Goal: Complete application form: Complete application form

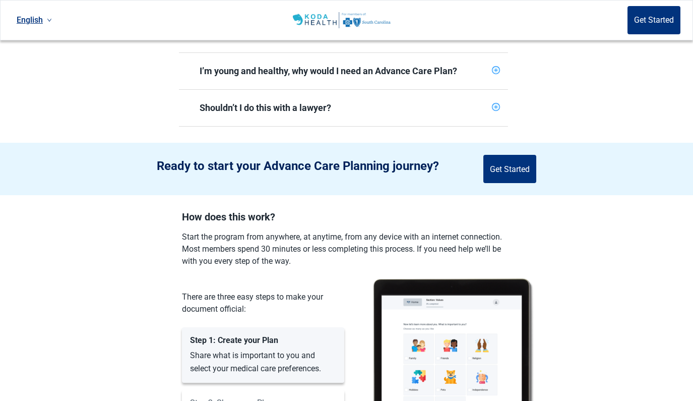
scroll to position [416, 0]
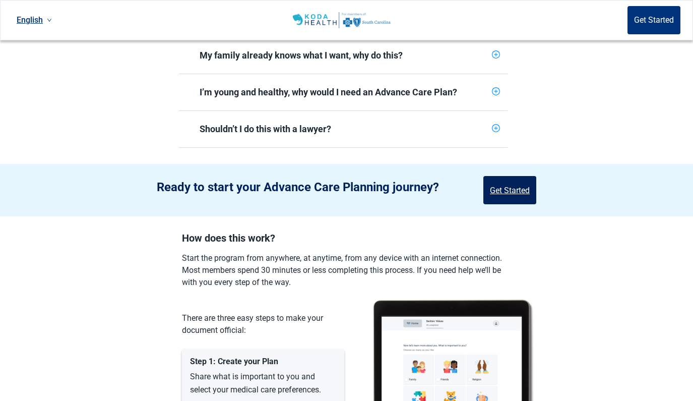
click at [514, 184] on button "Get Started" at bounding box center [510, 190] width 53 height 28
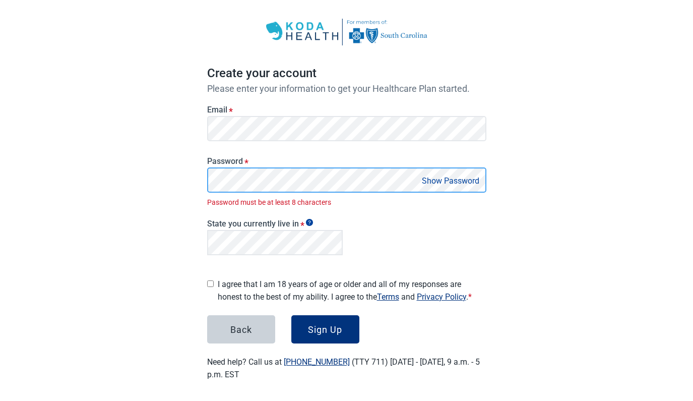
scroll to position [31, 0]
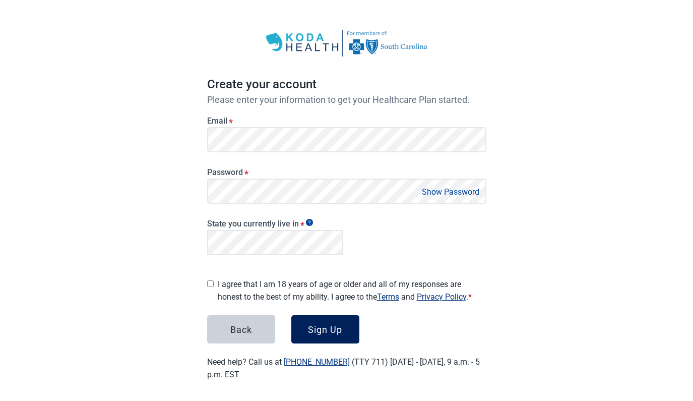
click at [323, 325] on div "Sign Up" at bounding box center [325, 329] width 34 height 10
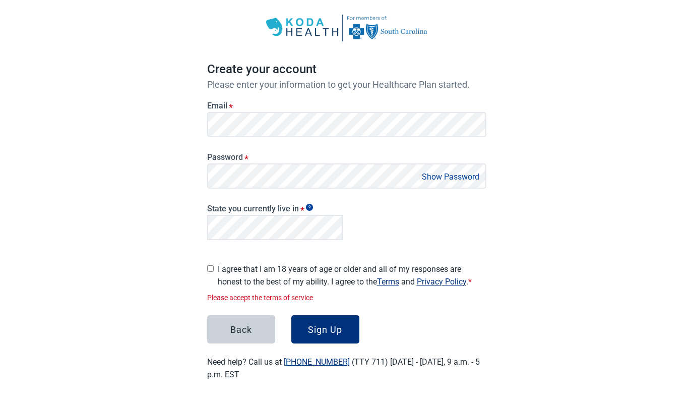
click at [209, 266] on input "I agree that I am 18 years of age or older and all of my responses are honest t…" at bounding box center [210, 268] width 7 height 7
checkbox input "true"
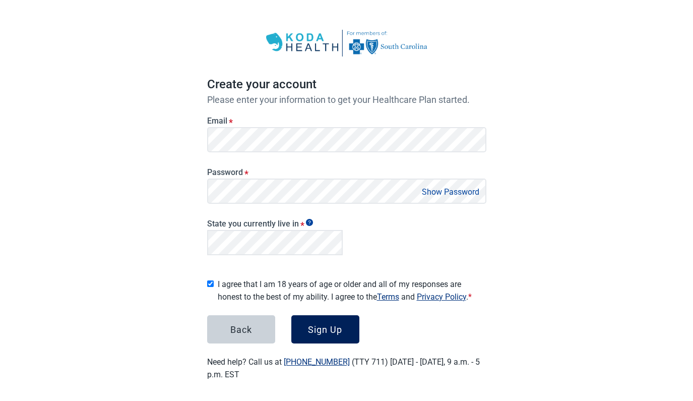
click at [332, 326] on div "Sign Up" at bounding box center [325, 329] width 34 height 10
click at [458, 192] on button "Show Password" at bounding box center [451, 192] width 64 height 14
click at [458, 192] on button "Hide Password" at bounding box center [453, 192] width 60 height 14
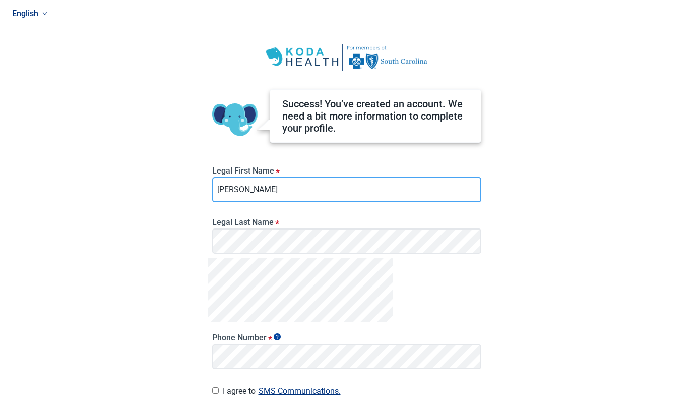
type input "[PERSON_NAME]"
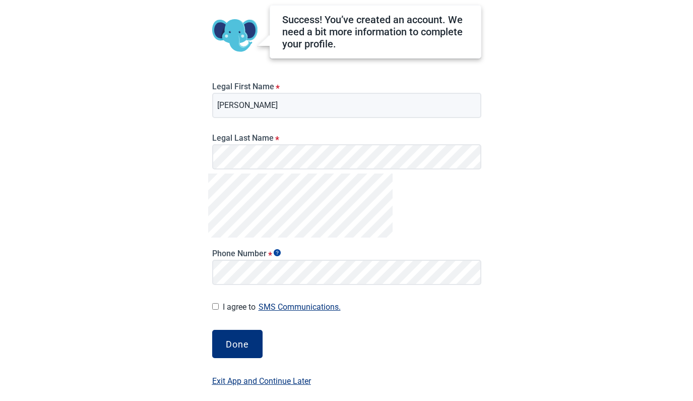
scroll to position [86, 0]
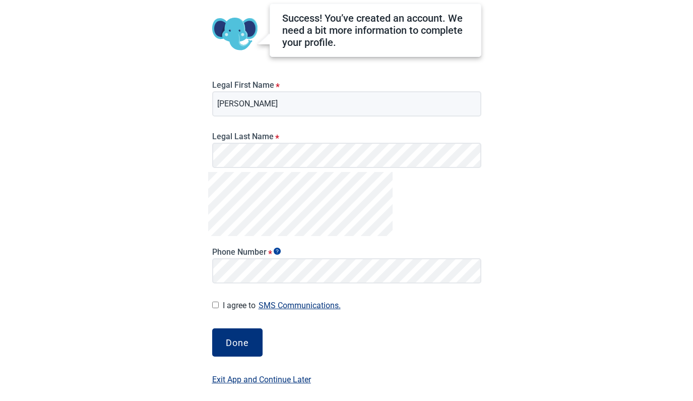
click at [215, 307] on input "I agree to SMS Communications." at bounding box center [215, 305] width 7 height 7
checkbox input "true"
click at [236, 341] on div "Done" at bounding box center [237, 342] width 23 height 10
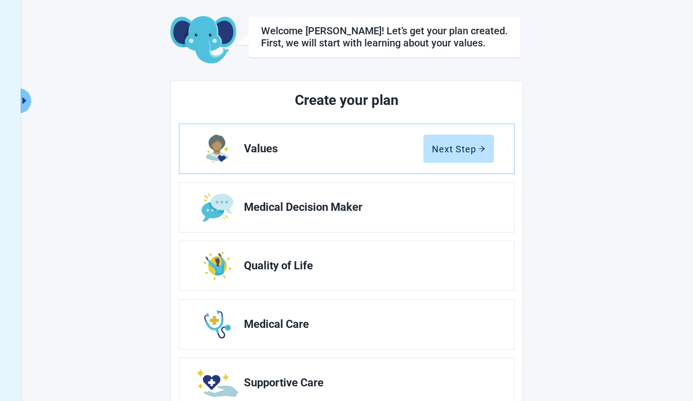
scroll to position [41, 0]
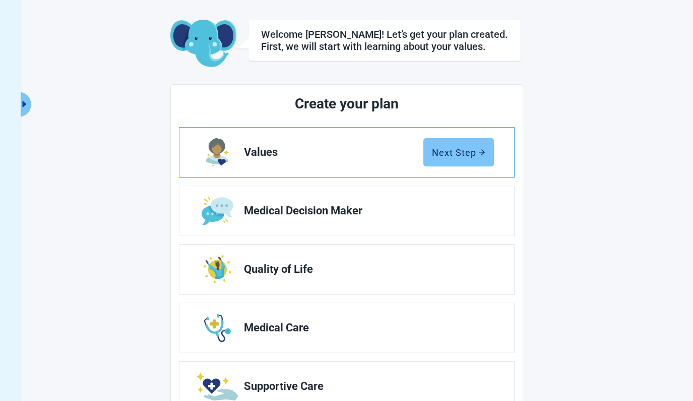
click at [456, 152] on div "Next Step" at bounding box center [458, 152] width 53 height 10
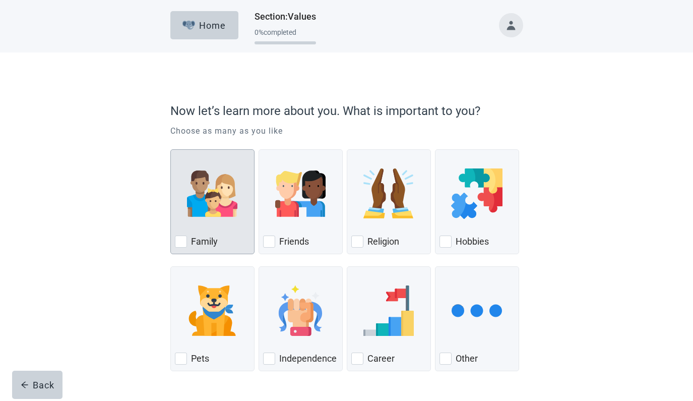
click at [181, 242] on div "Family, checkbox, not checked" at bounding box center [181, 242] width 12 height 12
click at [171, 150] on input "Family" at bounding box center [170, 149] width 1 height 1
checkbox input "true"
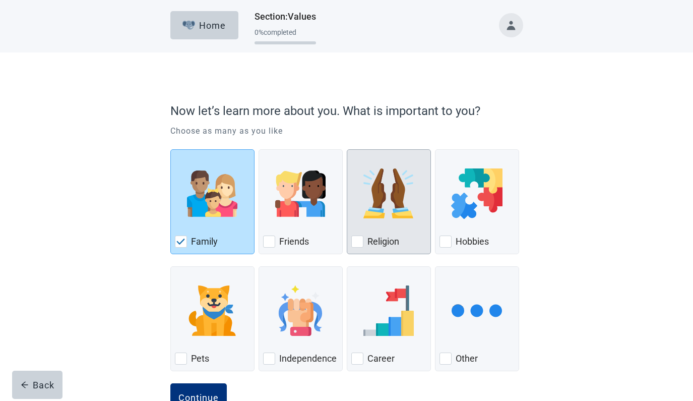
click at [355, 240] on div "Religion, checkbox, not checked" at bounding box center [358, 242] width 12 height 12
click at [347, 150] on input "Religion" at bounding box center [347, 149] width 1 height 1
checkbox input "true"
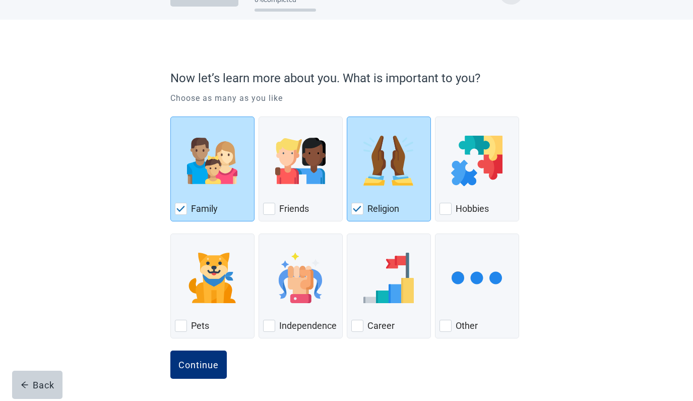
scroll to position [33, 0]
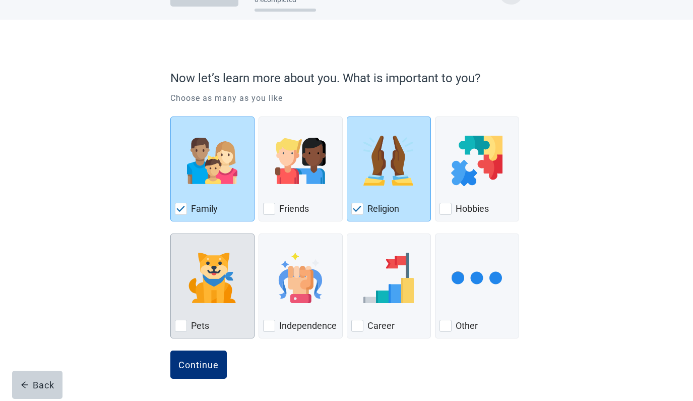
click at [182, 325] on div "Pets, checkbox, not checked" at bounding box center [181, 326] width 12 height 12
click at [171, 234] on input "Pets" at bounding box center [170, 233] width 1 height 1
checkbox input "true"
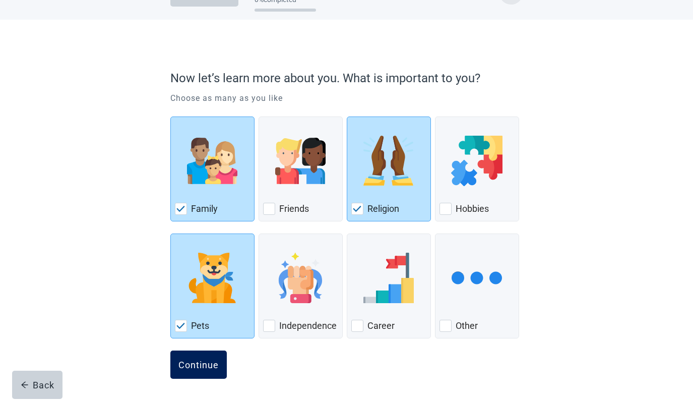
click at [201, 364] on div "Continue" at bounding box center [199, 365] width 40 height 10
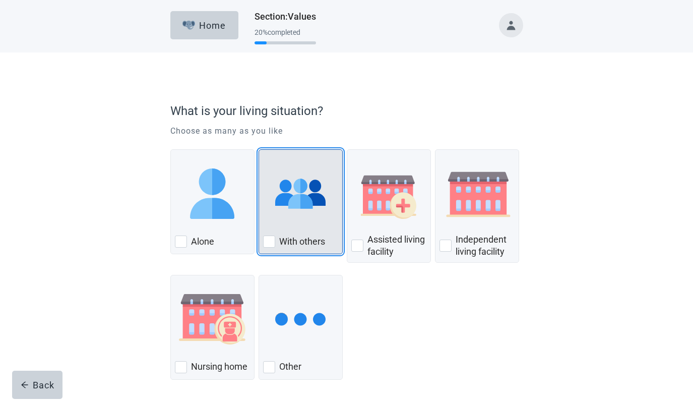
click at [271, 242] on div "With Others, checkbox, not checked" at bounding box center [269, 242] width 12 height 12
click at [259, 150] on input "With others" at bounding box center [259, 149] width 1 height 1
checkbox input "true"
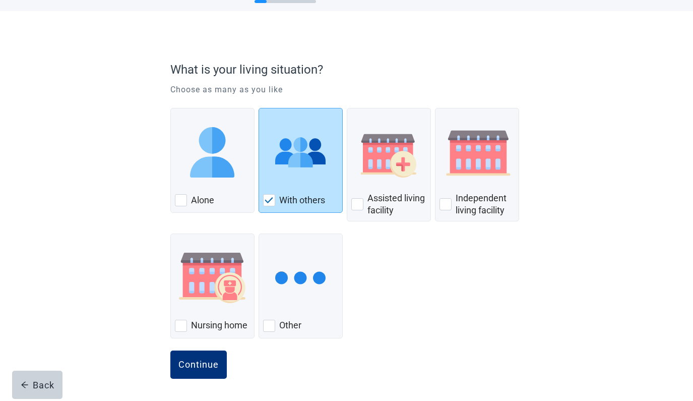
scroll to position [41, 0]
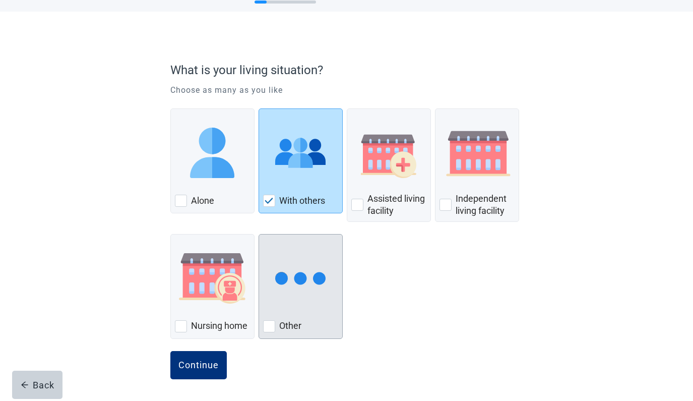
click at [272, 325] on div "Other, checkbox, not checked" at bounding box center [269, 326] width 12 height 12
click at [259, 235] on input "Other" at bounding box center [259, 234] width 1 height 1
checkbox input "true"
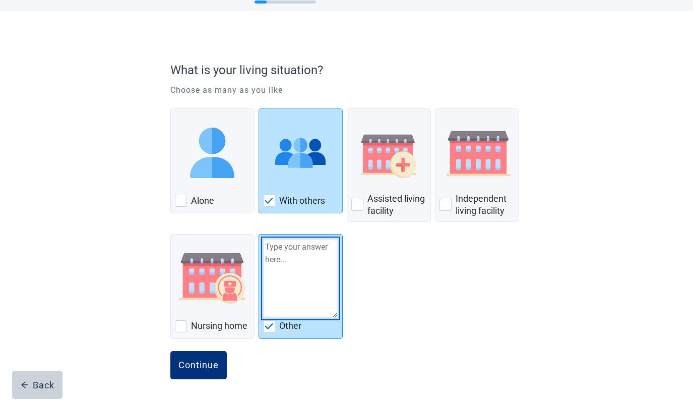
click at [267, 245] on textarea "Other" at bounding box center [300, 279] width 75 height 80
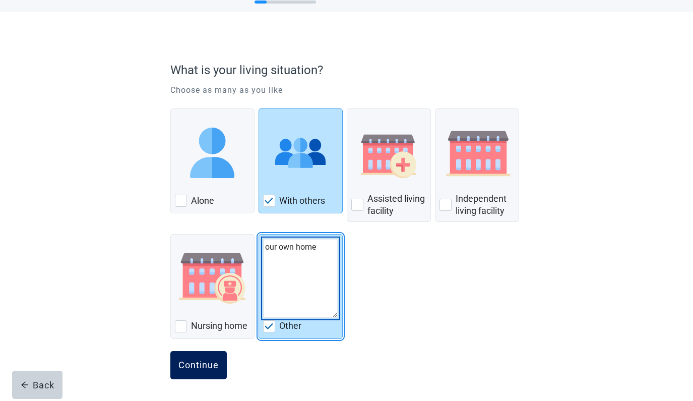
type textarea "our own home"
click at [202, 366] on div "Continue" at bounding box center [199, 365] width 40 height 10
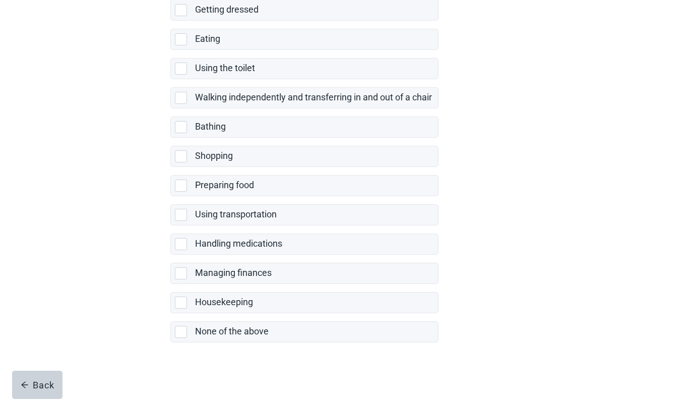
scroll to position [157, 0]
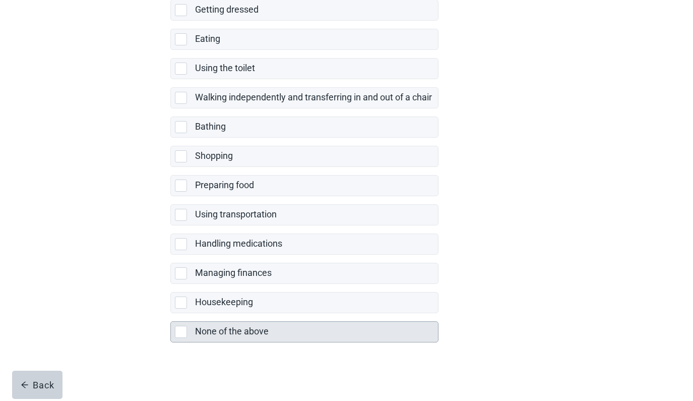
click at [180, 331] on div "None of the above, checkbox, not selected" at bounding box center [181, 332] width 12 height 12
click at [171, 314] on input "None of the above" at bounding box center [170, 313] width 1 height 1
checkbox input "true"
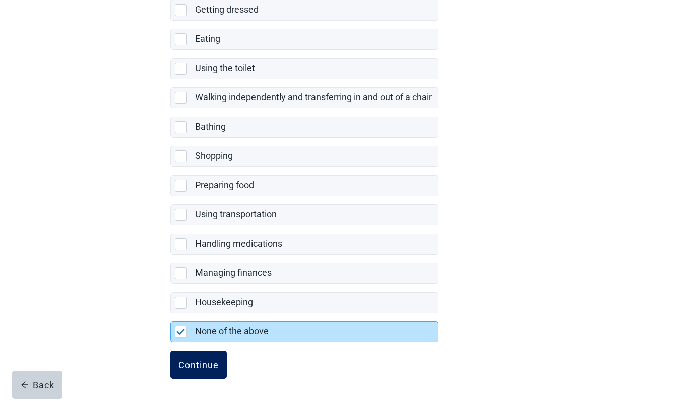
click at [195, 364] on div "Continue" at bounding box center [199, 365] width 40 height 10
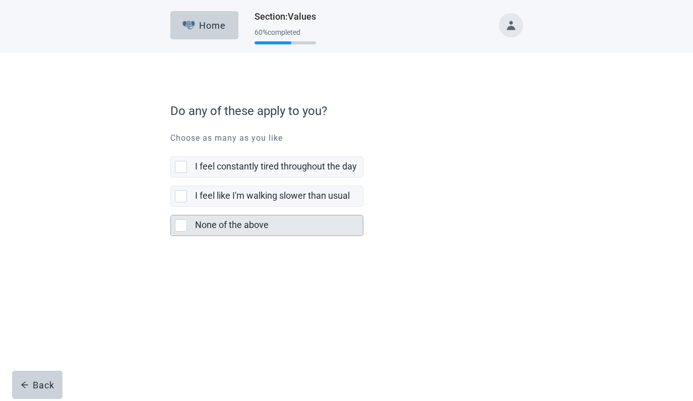
click at [180, 225] on div "None of the above, checkbox, not selected" at bounding box center [181, 225] width 12 height 12
click at [171, 207] on input "None of the above" at bounding box center [170, 207] width 1 height 1
checkbox input "true"
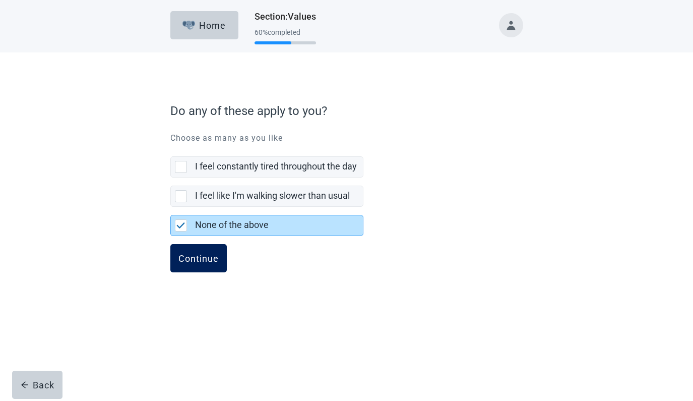
click at [198, 258] on div "Continue" at bounding box center [199, 258] width 40 height 10
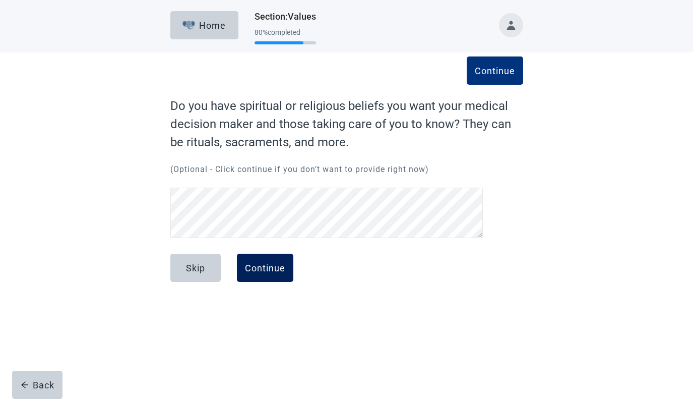
click at [269, 269] on div "Continue" at bounding box center [265, 268] width 40 height 10
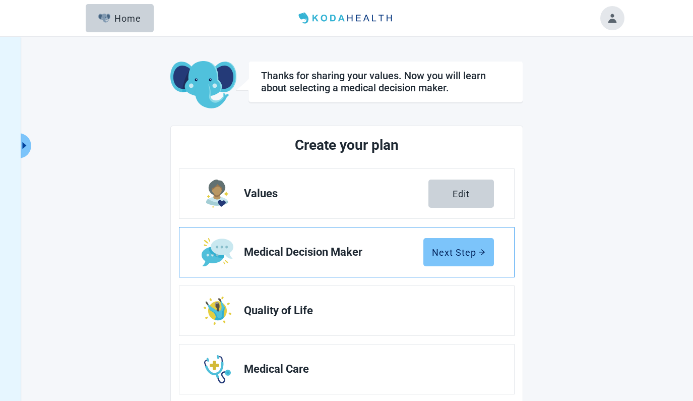
click at [455, 252] on div "Next Step" at bounding box center [458, 252] width 53 height 10
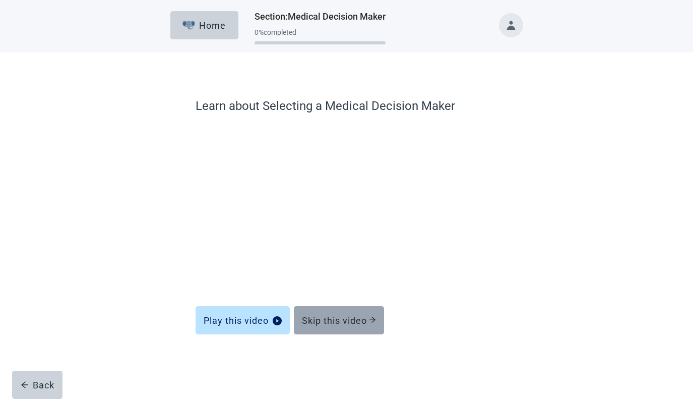
click at [347, 318] on div "Skip this video" at bounding box center [339, 320] width 74 height 10
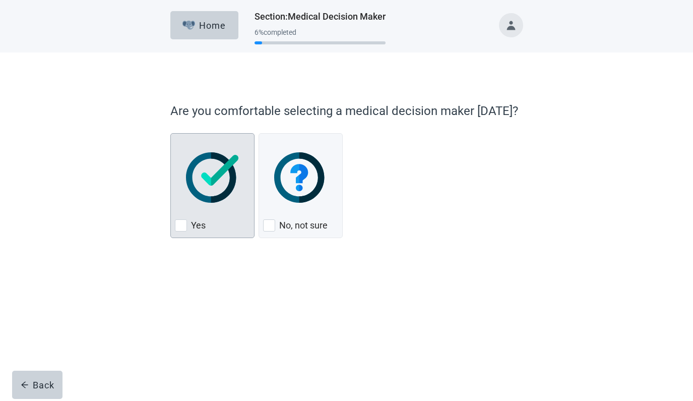
click at [181, 225] on div "Yes, checkbox, not checked" at bounding box center [181, 225] width 12 height 12
click at [171, 134] on input "Yes" at bounding box center [170, 133] width 1 height 1
checkbox input "true"
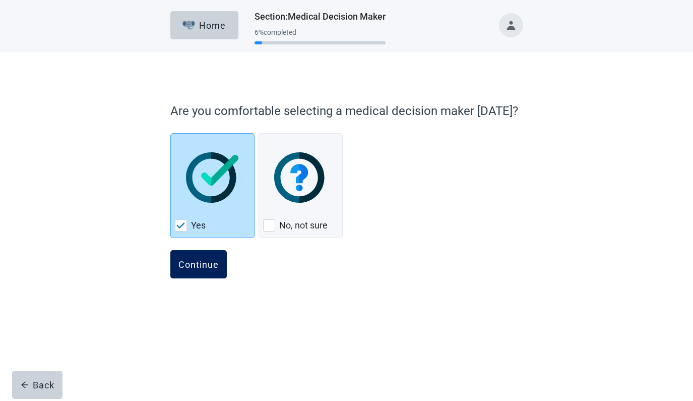
click at [201, 264] on div "Continue" at bounding box center [199, 264] width 40 height 10
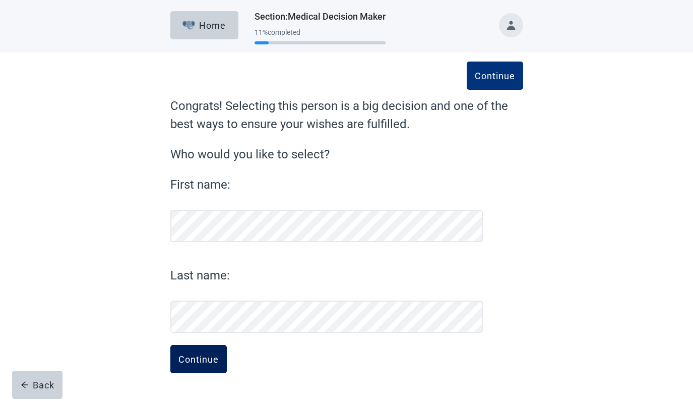
click at [199, 359] on div "Continue" at bounding box center [199, 359] width 40 height 10
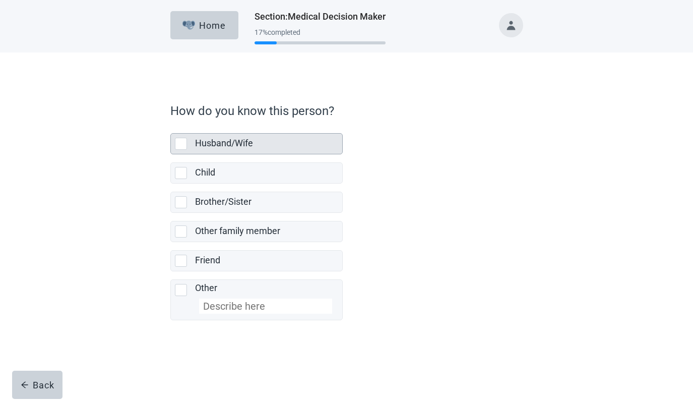
click at [181, 142] on div "Husband/Wife, checkbox, not selected" at bounding box center [181, 144] width 12 height 12
click at [171, 126] on input "Husband/Wife" at bounding box center [170, 125] width 1 height 1
checkbox input "true"
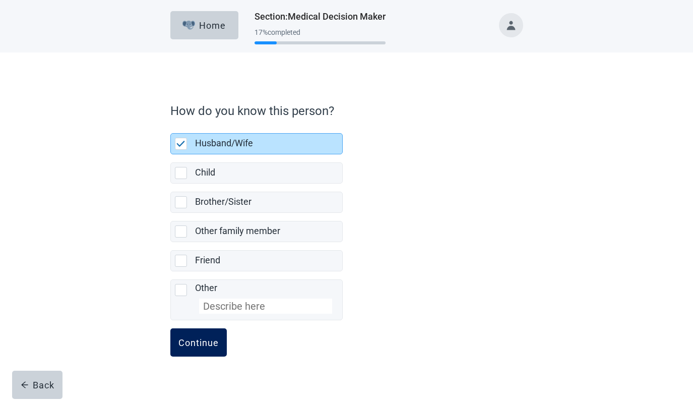
click at [200, 343] on div "Continue" at bounding box center [199, 342] width 40 height 10
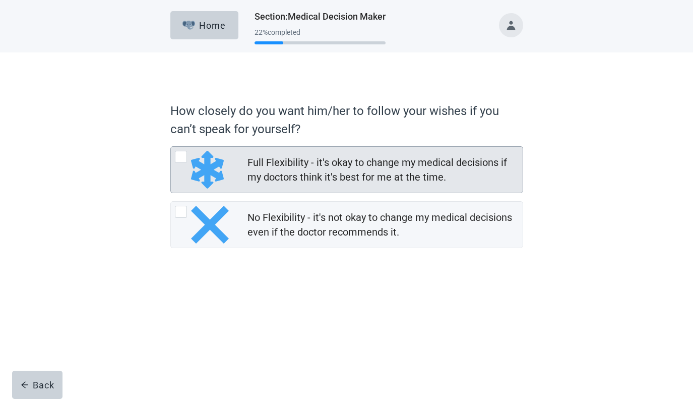
click at [179, 158] on div "Full Flexibility - it's okay to change my medical decisions if my doctors think…" at bounding box center [181, 157] width 12 height 12
click at [171, 147] on input "Full Flexibility - it's okay to change my medical decisions if my doctors think…" at bounding box center [170, 146] width 1 height 1
radio input "true"
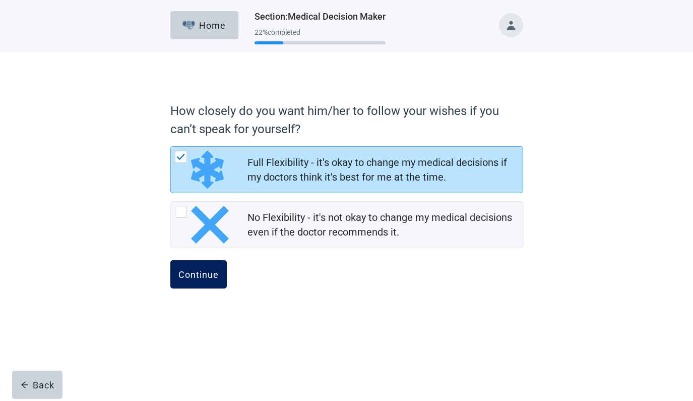
click at [201, 272] on div "Continue" at bounding box center [199, 274] width 40 height 10
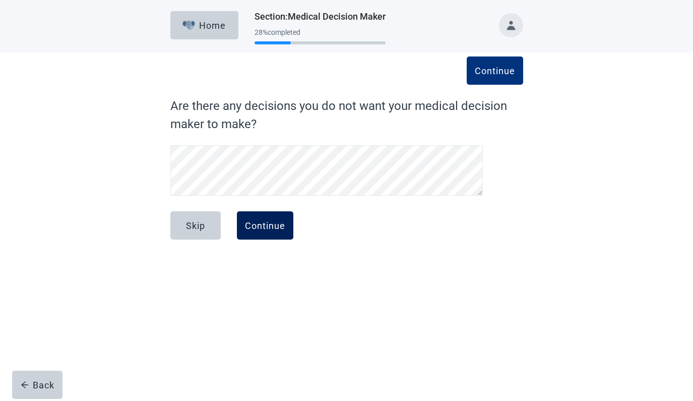
click at [263, 225] on div "Continue" at bounding box center [265, 225] width 40 height 10
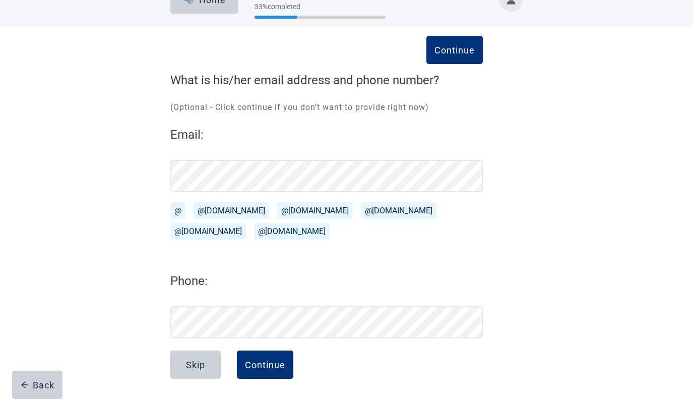
scroll to position [26, 0]
click at [265, 365] on div "Continue" at bounding box center [265, 365] width 40 height 10
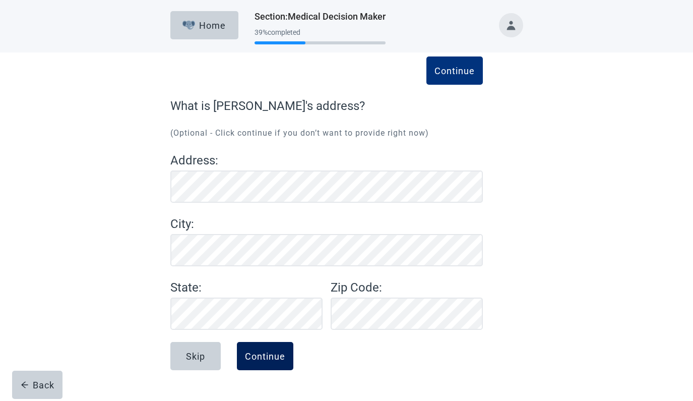
click at [274, 361] on button "Continue" at bounding box center [265, 356] width 56 height 28
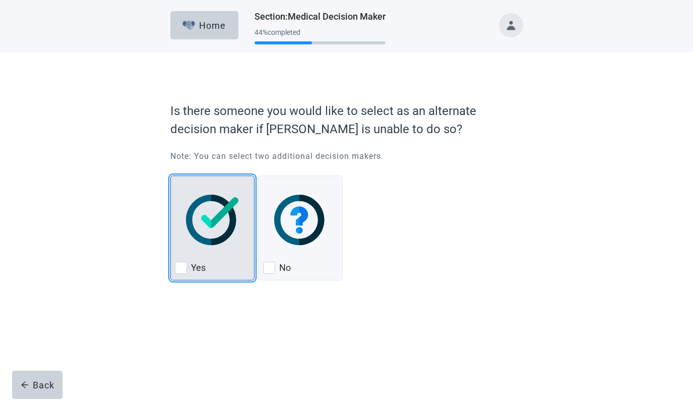
click at [182, 267] on div "Yes, checkbox, not checked" at bounding box center [181, 268] width 12 height 12
click at [171, 176] on input "Yes" at bounding box center [170, 175] width 1 height 1
checkbox input "true"
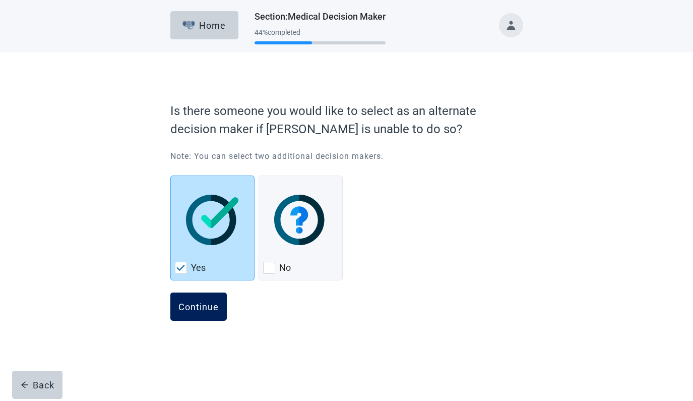
click at [196, 306] on div "Continue" at bounding box center [199, 307] width 40 height 10
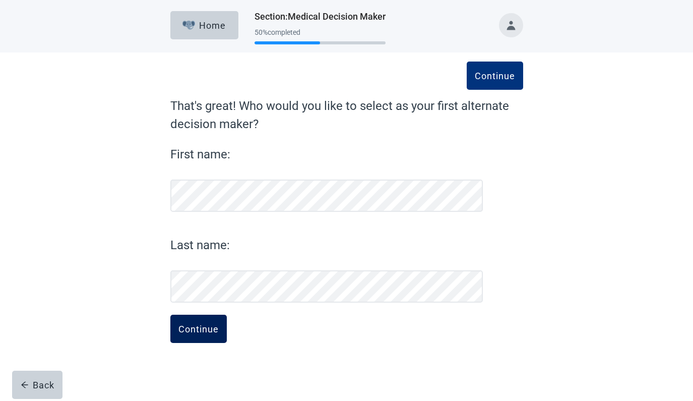
click at [187, 328] on div "Continue" at bounding box center [199, 329] width 40 height 10
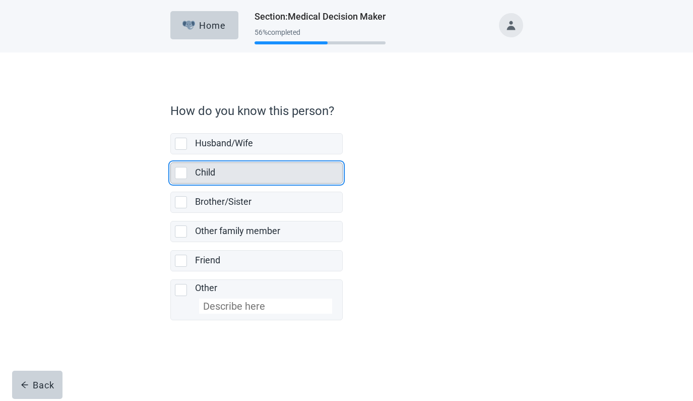
click at [181, 174] on div "Child, checkbox, not selected" at bounding box center [181, 173] width 12 height 12
click at [171, 155] on input "Child" at bounding box center [170, 154] width 1 height 1
checkbox input "true"
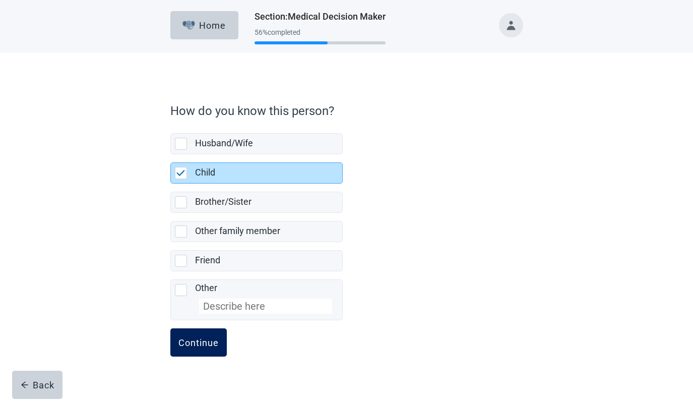
click at [197, 339] on div "Continue" at bounding box center [199, 342] width 40 height 10
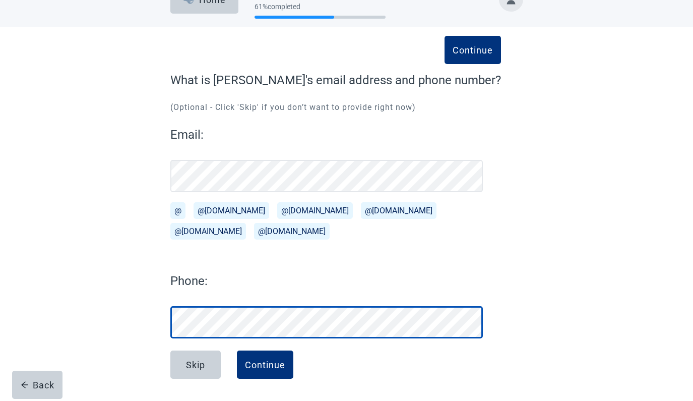
scroll to position [26, 0]
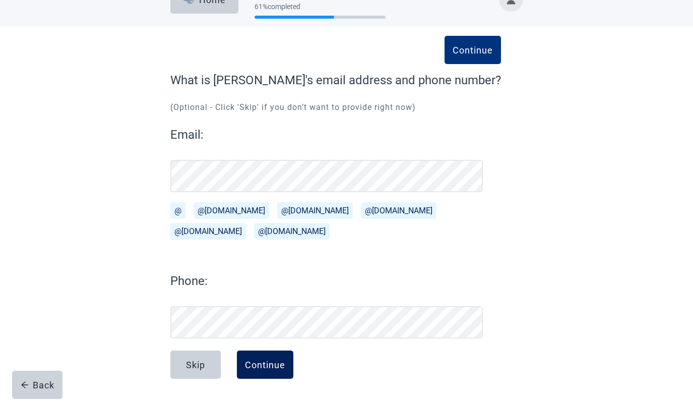
click at [261, 364] on div "Continue" at bounding box center [265, 365] width 40 height 10
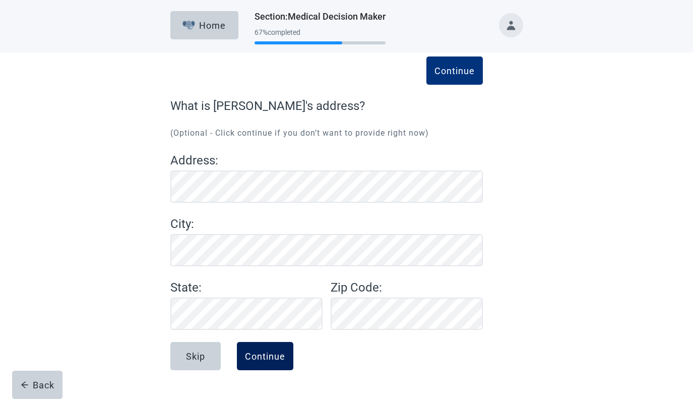
click at [268, 354] on div "Continue" at bounding box center [265, 356] width 40 height 10
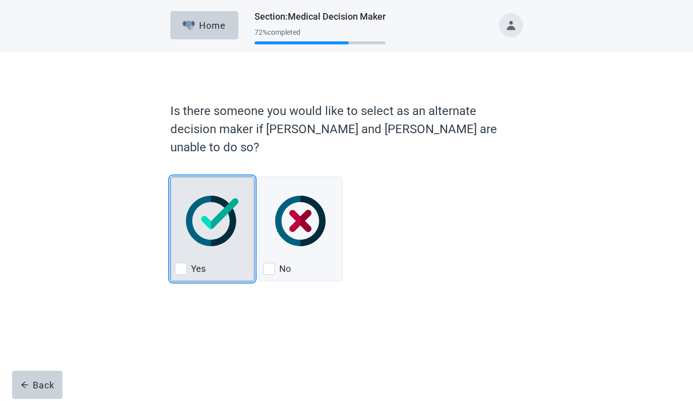
click at [181, 263] on div "Yes, checkbox, not checked" at bounding box center [181, 269] width 12 height 12
click at [171, 177] on input "Yes" at bounding box center [170, 177] width 1 height 1
checkbox input "true"
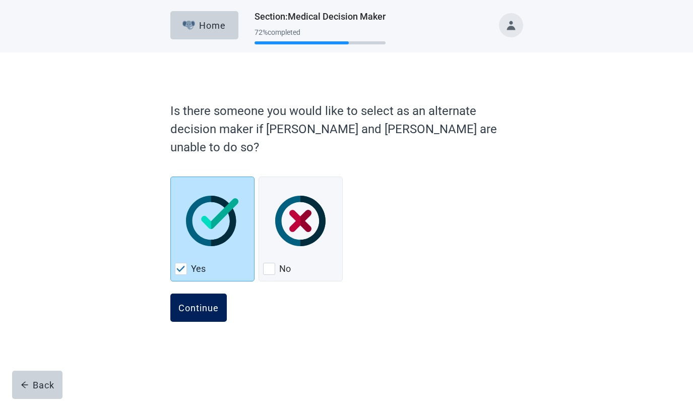
click at [200, 303] on div "Continue" at bounding box center [199, 308] width 40 height 10
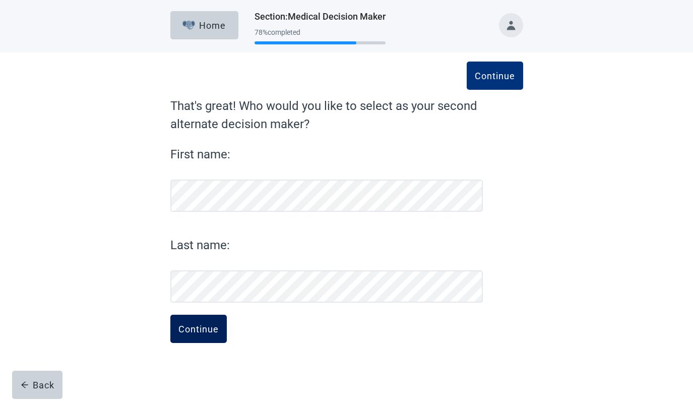
click at [191, 329] on div "Continue" at bounding box center [199, 329] width 40 height 10
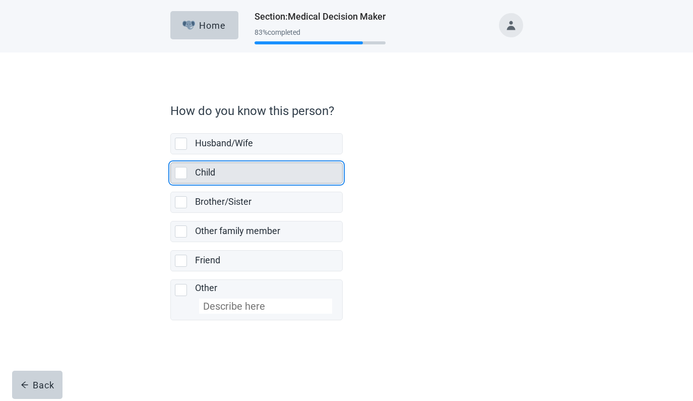
click at [181, 173] on div "Child, checkbox, not selected" at bounding box center [181, 173] width 12 height 12
click at [171, 155] on input "Child" at bounding box center [170, 154] width 1 height 1
checkbox input "true"
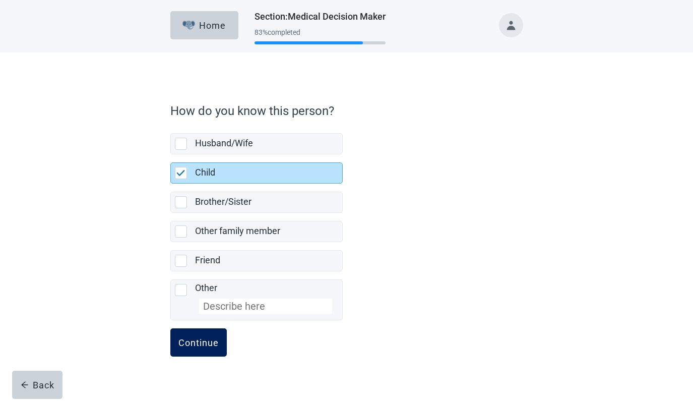
click at [202, 341] on div "Continue" at bounding box center [199, 342] width 40 height 10
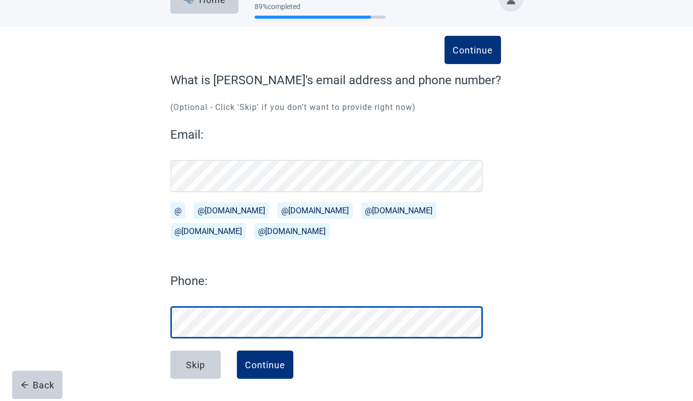
scroll to position [26, 0]
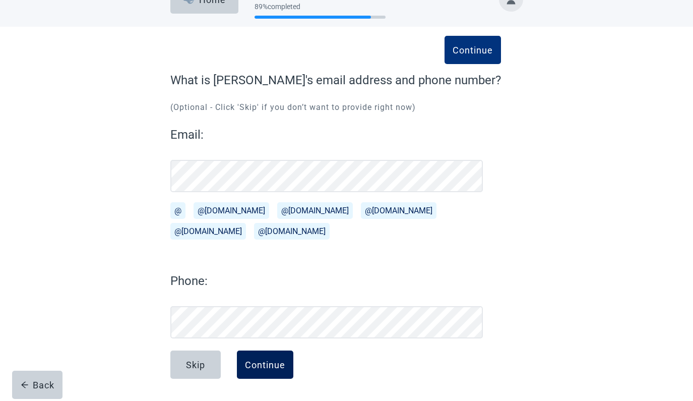
click at [266, 364] on div "Continue" at bounding box center [265, 365] width 40 height 10
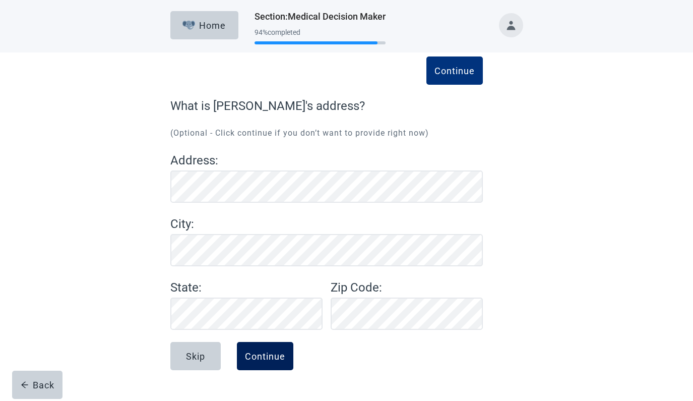
click at [273, 352] on div "Continue" at bounding box center [265, 356] width 40 height 10
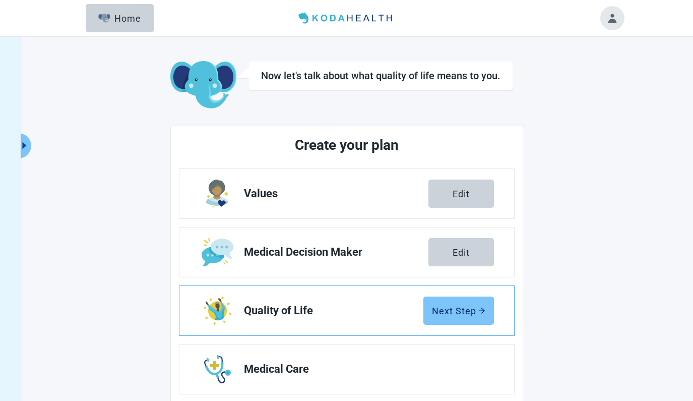
click at [450, 313] on div "Next Step" at bounding box center [458, 311] width 53 height 10
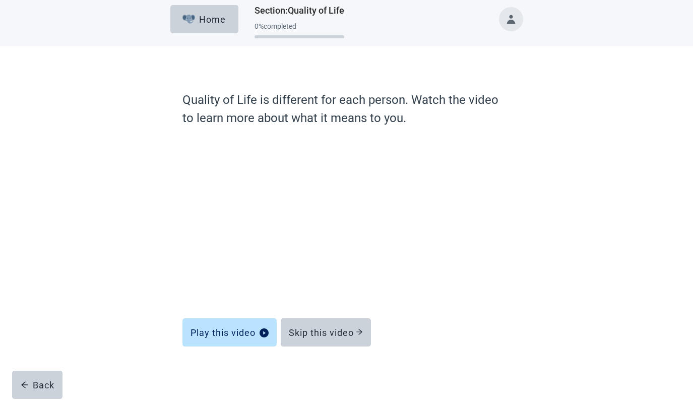
scroll to position [6, 0]
click at [332, 329] on div "Skip this video" at bounding box center [326, 332] width 74 height 10
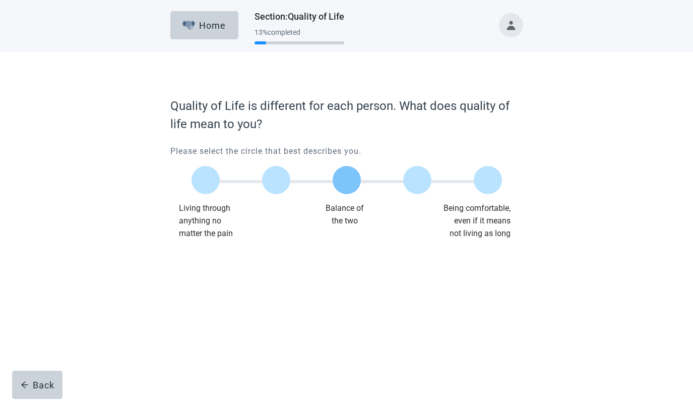
click at [344, 181] on label "Main content" at bounding box center [347, 180] width 28 height 28
click at [347, 180] on input "Quality of life scale: 50 out of 100. Balance of the two" at bounding box center [347, 180] width 0 height 0
click at [196, 260] on div "Continue" at bounding box center [199, 260] width 40 height 10
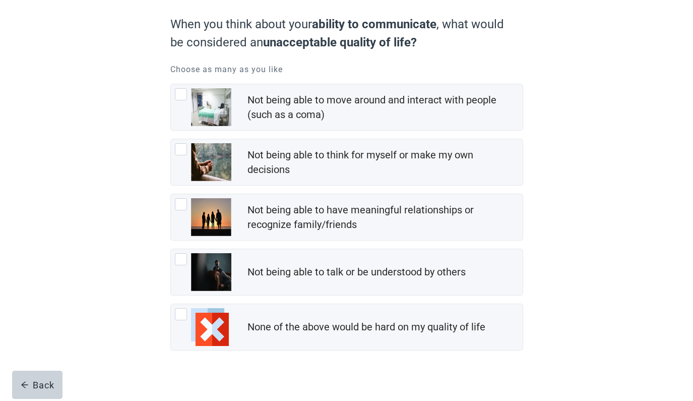
scroll to position [89, 0]
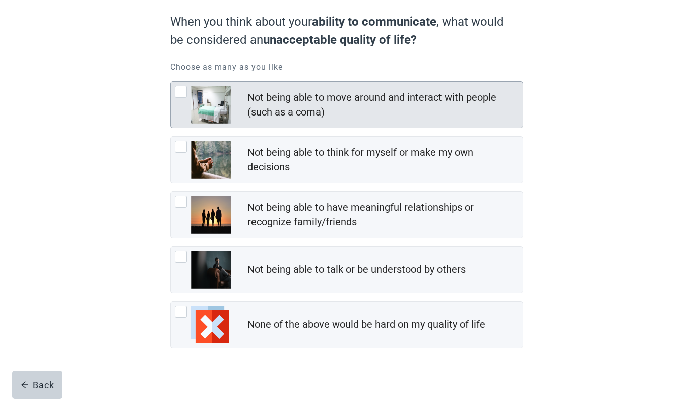
click at [181, 93] on div "Not being able to move around and interact with people (such as a coma), checkb…" at bounding box center [181, 92] width 12 height 12
click at [171, 82] on input "Not being able to move around and interact with people (such as a coma)" at bounding box center [170, 81] width 1 height 1
checkbox input "true"
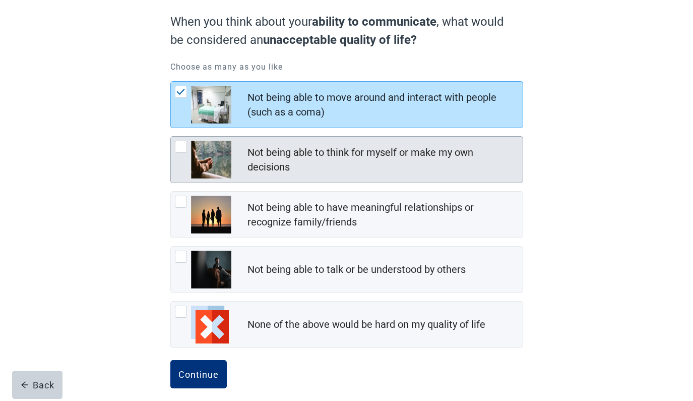
click at [182, 147] on div "Not being able to think for myself or make my own decisions, checkbox, not chec…" at bounding box center [181, 147] width 12 height 12
click at [171, 137] on input "Not being able to think for myself or make my own decisions" at bounding box center [170, 136] width 1 height 1
checkbox input "true"
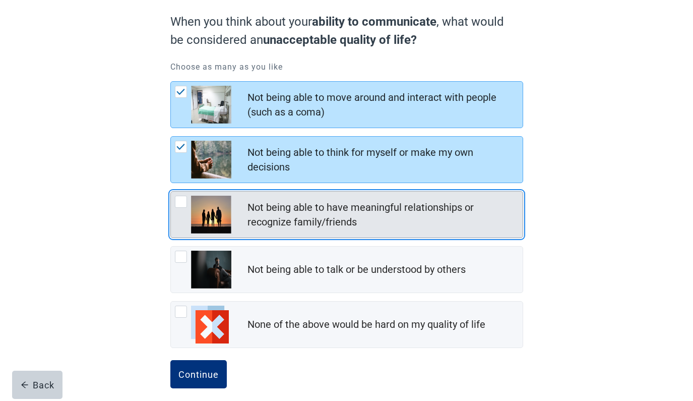
click at [181, 201] on div "Not being able to have meaningful relationships or recognize family/friends, ch…" at bounding box center [181, 202] width 12 height 12
click at [171, 192] on input "Not being able to have meaningful relationships or recognize family/friends" at bounding box center [170, 191] width 1 height 1
checkbox input "true"
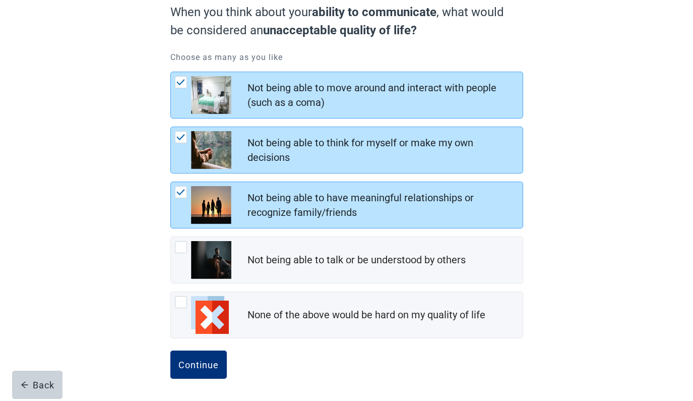
scroll to position [99, 0]
click at [197, 366] on div "Continue" at bounding box center [199, 365] width 40 height 10
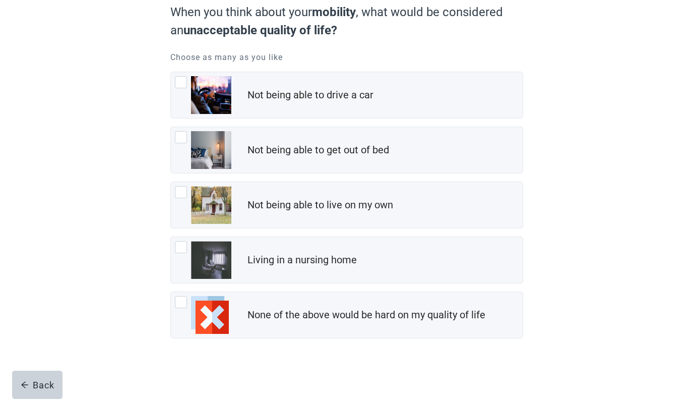
scroll to position [99, 0]
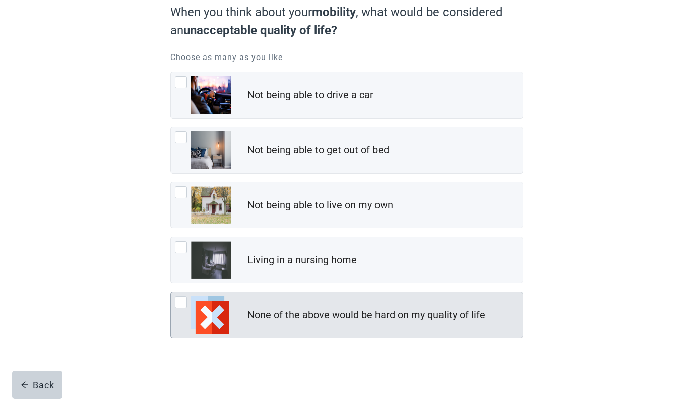
click at [212, 317] on img "None of the above would be hard on my quality of life, checkbox, not checked" at bounding box center [210, 315] width 38 height 38
click at [171, 292] on input "None of the above would be hard on my quality of life" at bounding box center [170, 291] width 1 height 1
checkbox input "true"
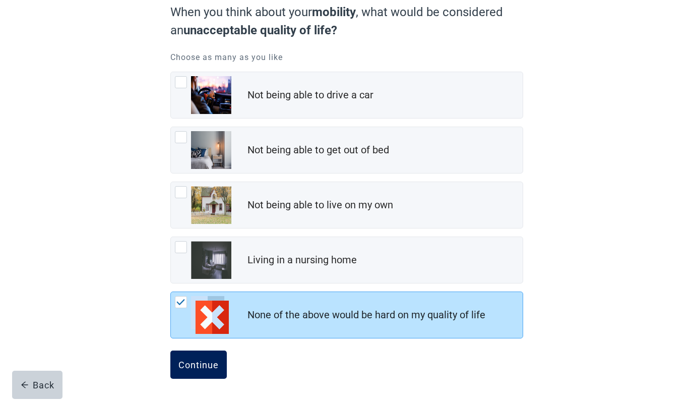
click at [193, 365] on div "Continue" at bounding box center [199, 365] width 40 height 10
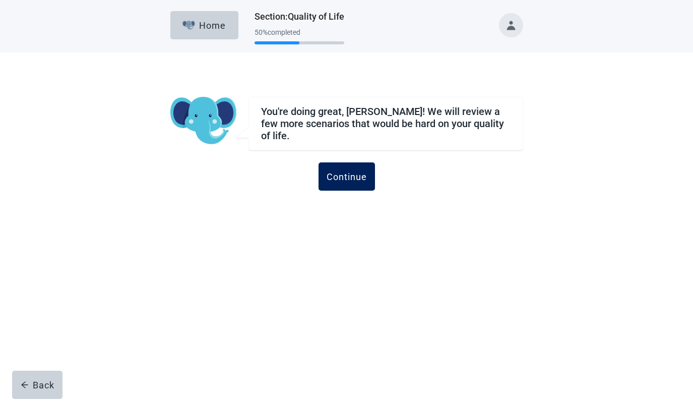
click at [346, 173] on div "Continue" at bounding box center [347, 176] width 40 height 10
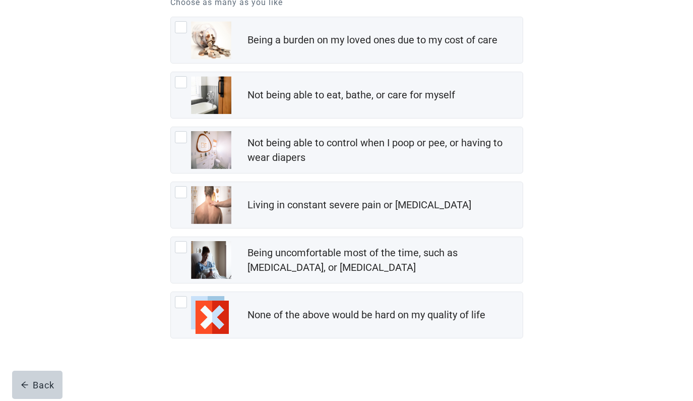
scroll to position [154, 0]
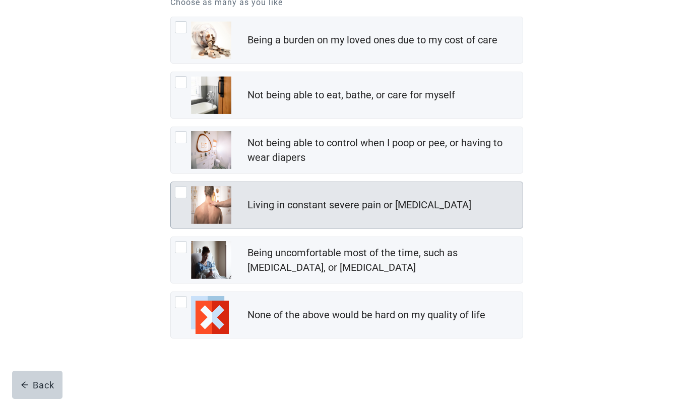
click at [182, 192] on div "Living in constant severe pain or shortness of breath, checkbox, not checked" at bounding box center [181, 192] width 12 height 12
click at [171, 182] on input "Living in constant severe pain or [MEDICAL_DATA]" at bounding box center [170, 182] width 1 height 1
checkbox input "true"
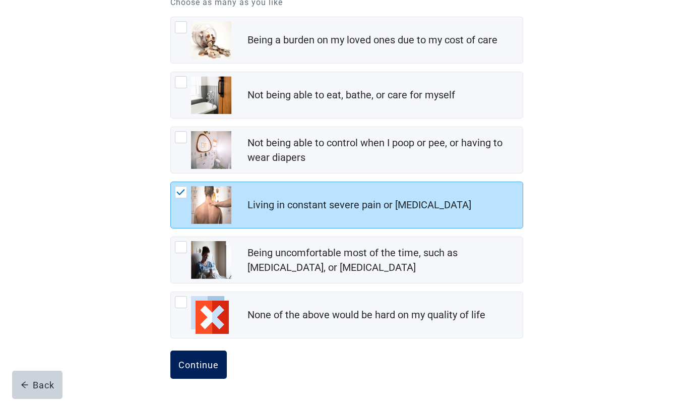
click at [199, 364] on div "Continue" at bounding box center [199, 365] width 40 height 10
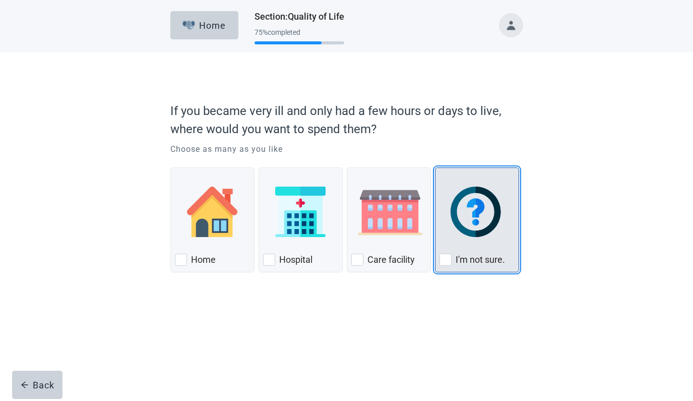
click at [446, 260] on div "I'm not sure., checkbox, not checked" at bounding box center [446, 260] width 12 height 12
click at [436, 168] on input "I'm not sure." at bounding box center [435, 167] width 1 height 1
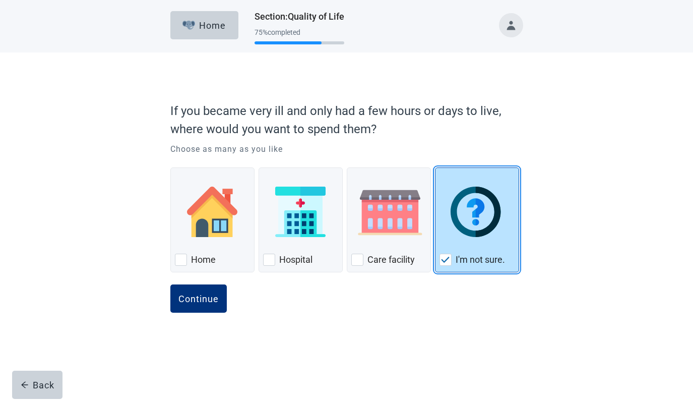
click at [444, 261] on img "I'm not sure., checkbox, checked" at bounding box center [445, 260] width 9 height 6
click at [436, 168] on input "I'm not sure." at bounding box center [435, 167] width 1 height 1
checkbox input "false"
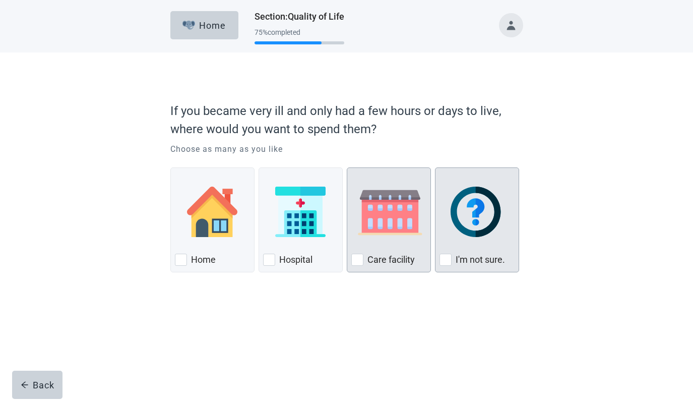
click at [359, 259] on div "Care Facility, checkbox, not checked" at bounding box center [358, 260] width 12 height 12
click at [347, 168] on input "Care facility" at bounding box center [347, 167] width 1 height 1
checkbox input "true"
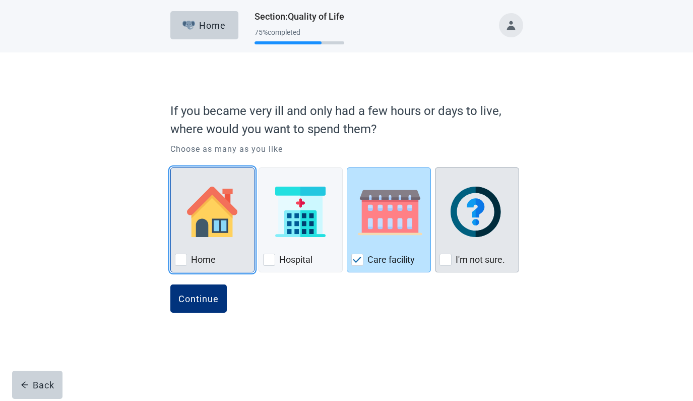
click at [181, 259] on div "Home, checkbox, not checked" at bounding box center [181, 260] width 12 height 12
click at [171, 168] on input "Home" at bounding box center [170, 167] width 1 height 1
checkbox input "true"
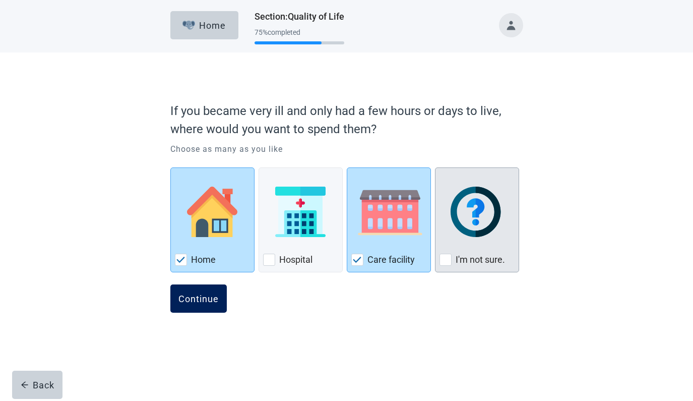
click at [194, 299] on div "Continue" at bounding box center [199, 299] width 40 height 10
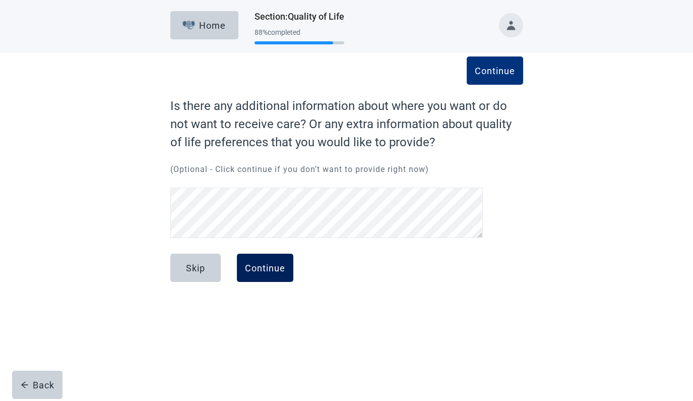
click at [263, 265] on div "Continue" at bounding box center [265, 268] width 40 height 10
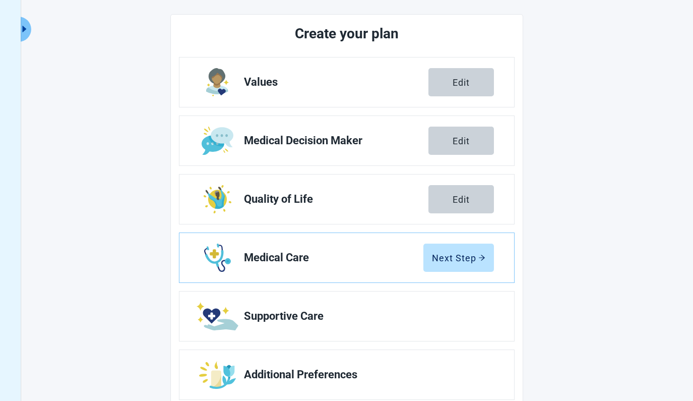
scroll to position [120, 0]
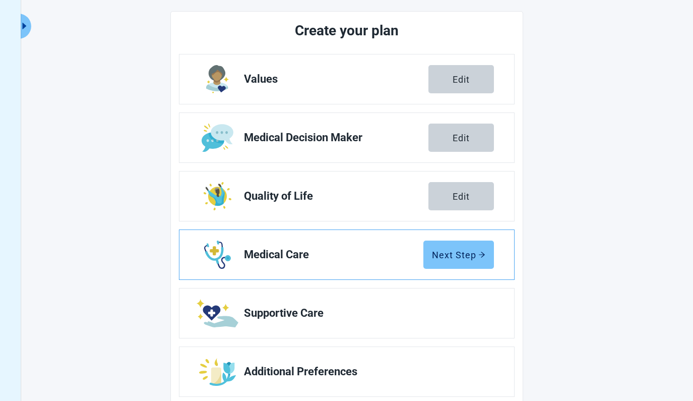
click at [454, 255] on div "Next Step" at bounding box center [458, 255] width 53 height 10
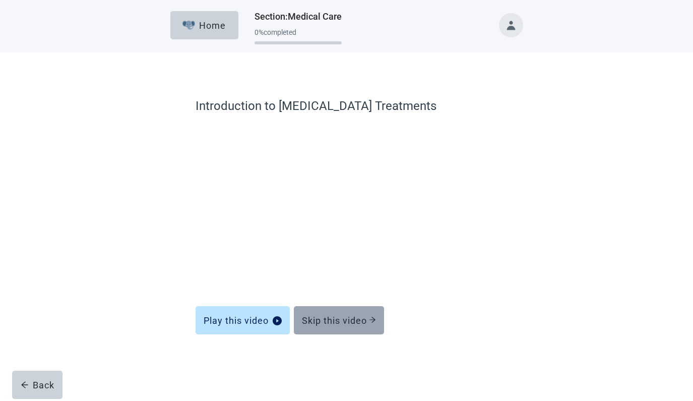
click at [349, 319] on div "Skip this video" at bounding box center [339, 320] width 74 height 10
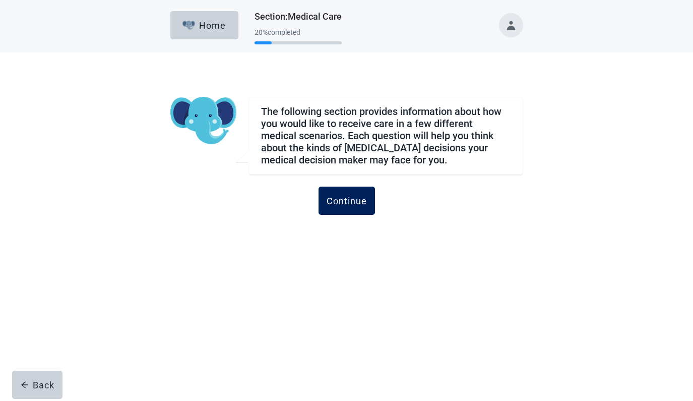
click at [348, 200] on div "Continue" at bounding box center [347, 201] width 40 height 10
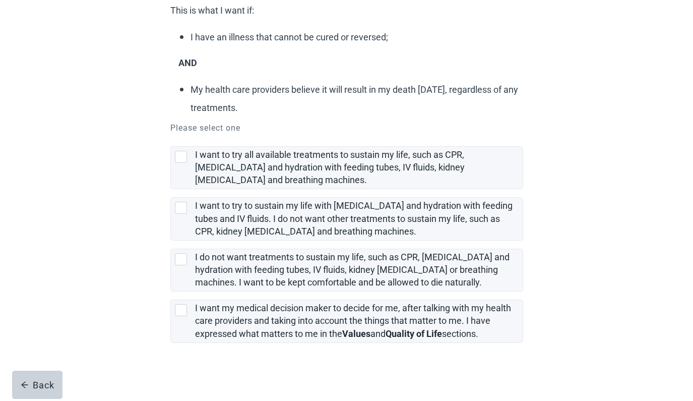
scroll to position [130, 0]
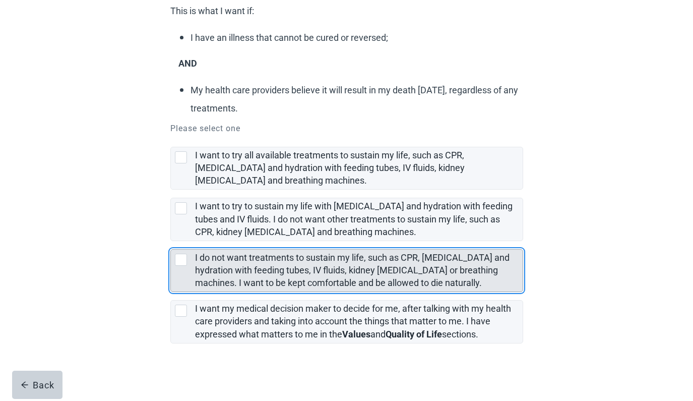
click at [181, 259] on div "I do not want treatments to sustain my life, such as CPR, artificial feeding an…" at bounding box center [181, 260] width 12 height 12
click at [171, 242] on input "I do not want treatments to sustain my life, such as CPR, [MEDICAL_DATA] and hy…" at bounding box center [170, 241] width 1 height 1
checkbox input "true"
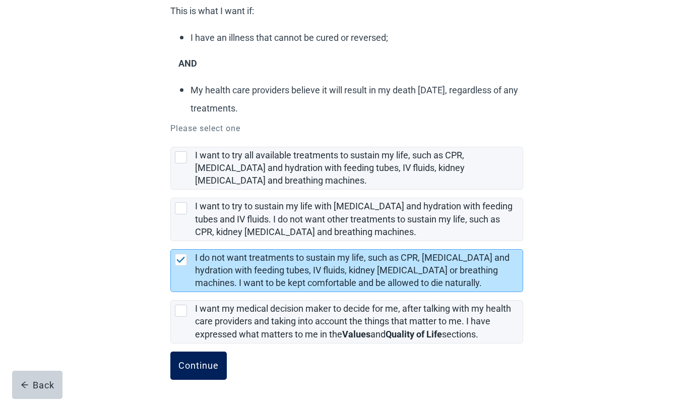
click at [198, 367] on div "Continue" at bounding box center [199, 366] width 40 height 10
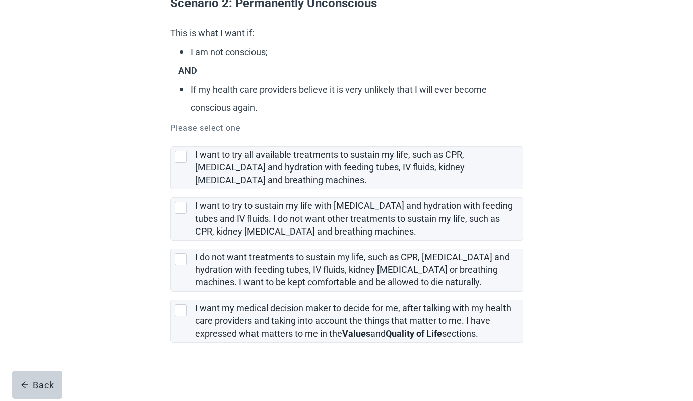
scroll to position [107, 0]
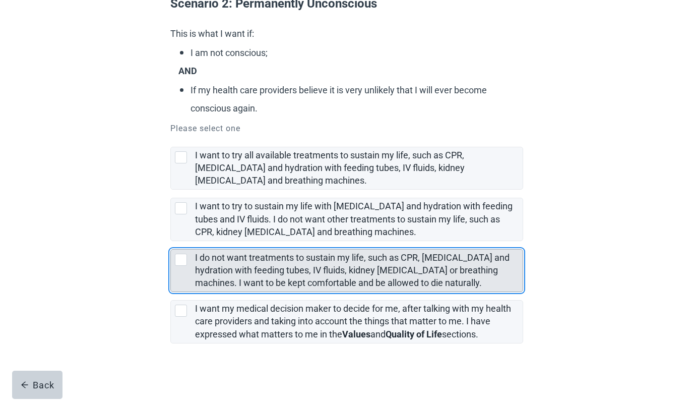
click at [181, 261] on div "I do not want treatments to sustain my life, such as CPR, artificial feeding an…" at bounding box center [181, 260] width 12 height 12
click at [171, 242] on input "I do not want treatments to sustain my life, such as CPR, [MEDICAL_DATA] and hy…" at bounding box center [170, 241] width 1 height 1
checkbox input "true"
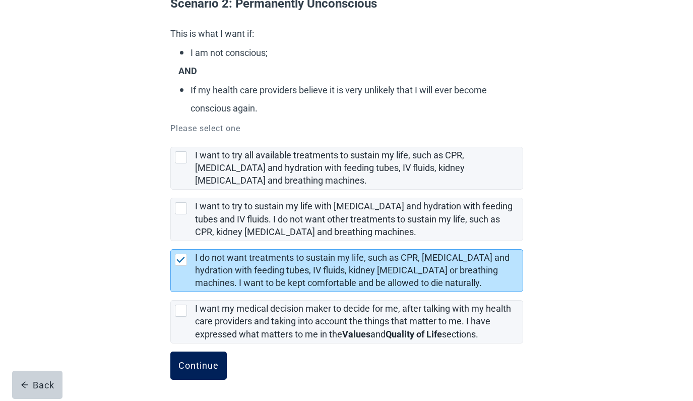
click at [195, 364] on div "Continue" at bounding box center [199, 366] width 40 height 10
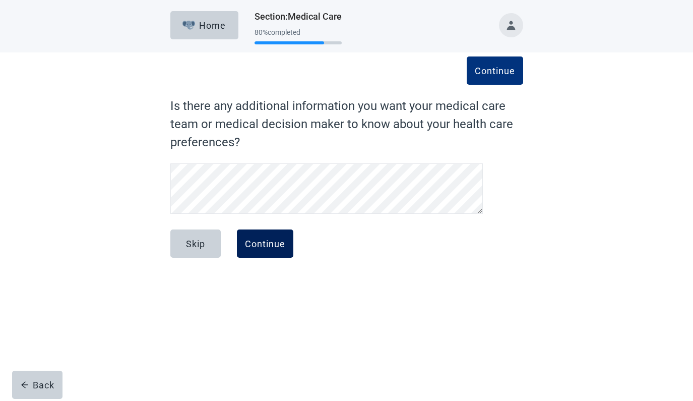
click at [270, 244] on div "Continue" at bounding box center [265, 244] width 40 height 10
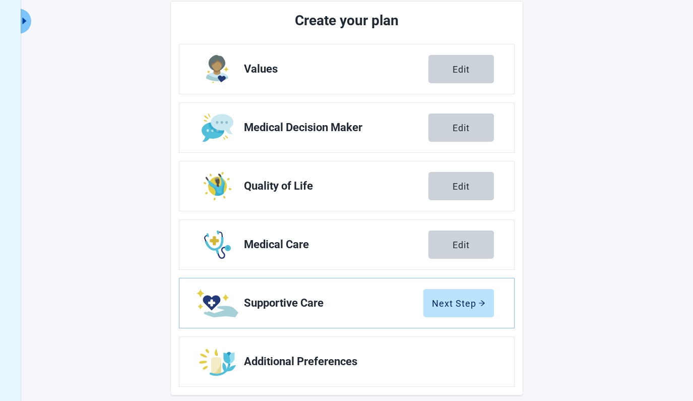
scroll to position [125, 0]
click at [461, 303] on div "Next Step" at bounding box center [458, 303] width 53 height 10
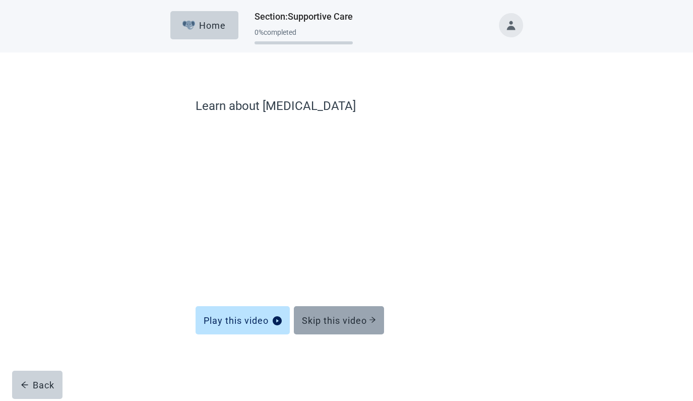
click at [329, 319] on div "Skip this video" at bounding box center [339, 320] width 74 height 10
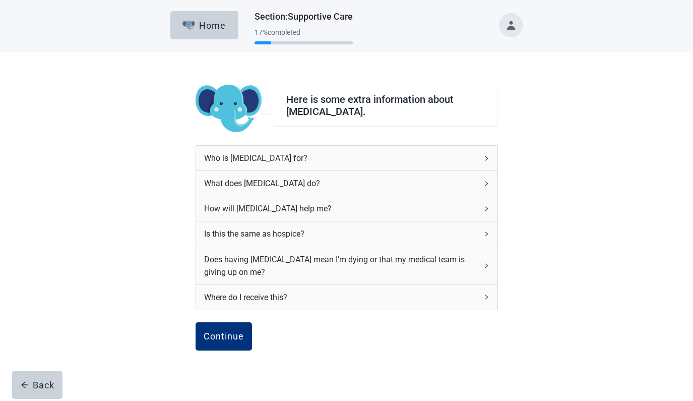
click at [485, 157] on icon "right" at bounding box center [487, 158] width 6 height 6
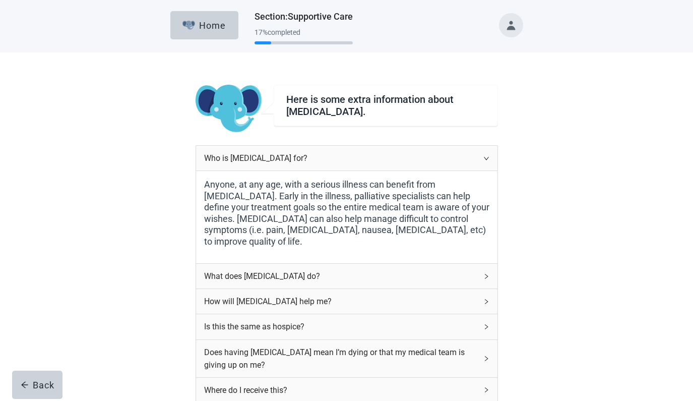
click at [485, 157] on icon "right" at bounding box center [486, 158] width 5 height 3
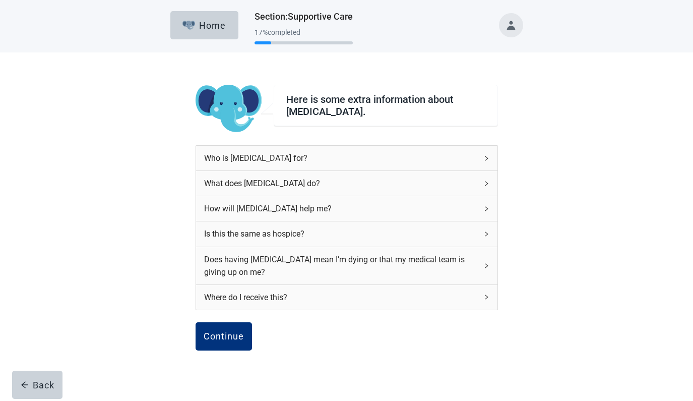
click at [486, 183] on icon "right" at bounding box center [487, 184] width 6 height 6
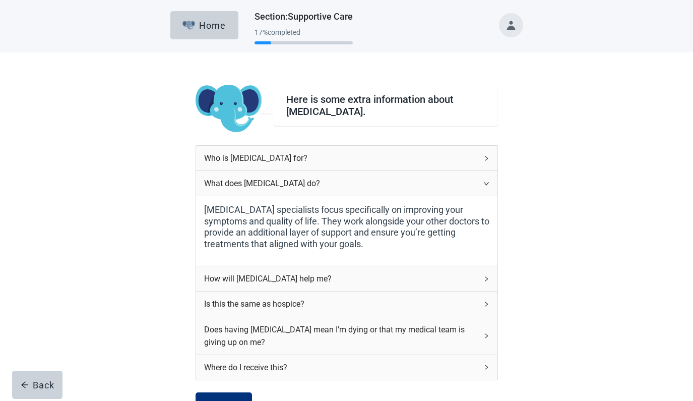
click at [486, 183] on icon "right" at bounding box center [487, 184] width 6 height 6
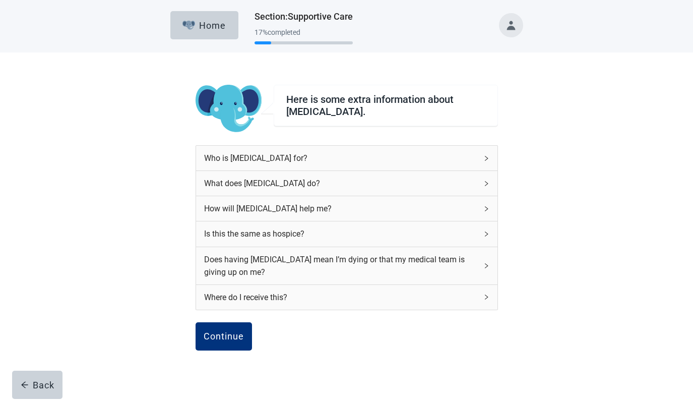
click at [486, 210] on icon "right" at bounding box center [487, 209] width 6 height 6
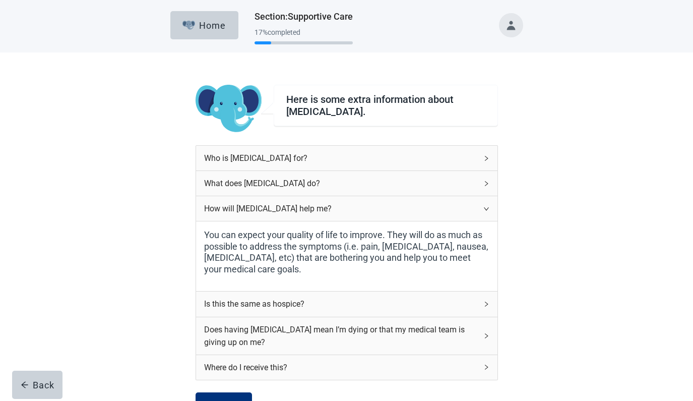
click at [486, 210] on icon "right" at bounding box center [487, 209] width 6 height 6
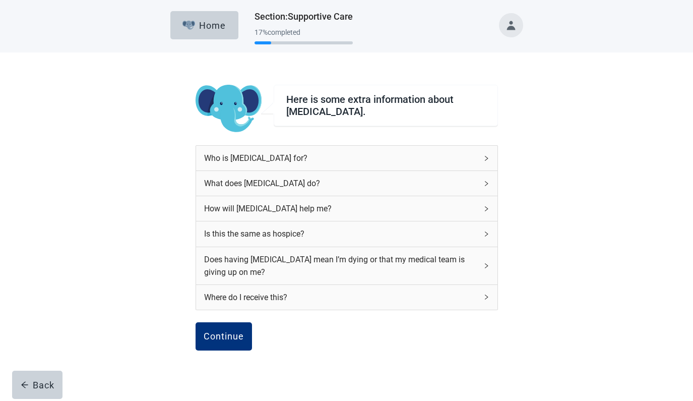
click at [486, 232] on icon "right" at bounding box center [487, 234] width 6 height 6
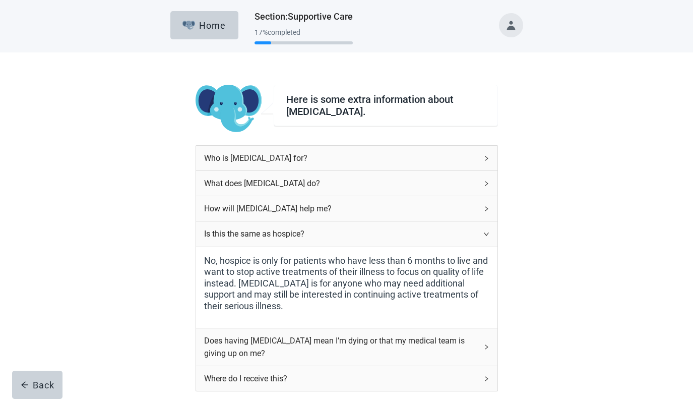
click at [486, 232] on icon "right" at bounding box center [487, 234] width 6 height 6
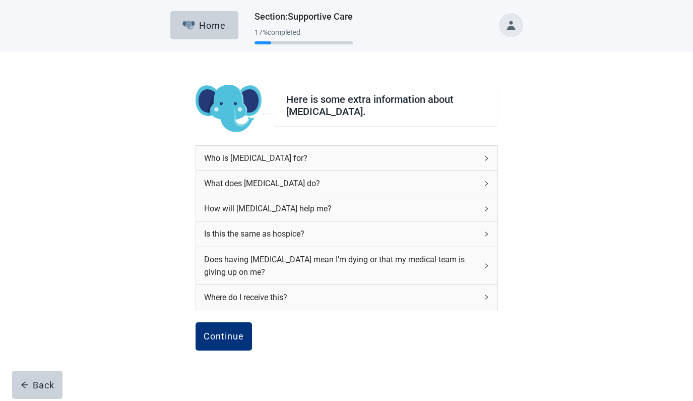
click at [487, 265] on icon "right" at bounding box center [487, 266] width 6 height 6
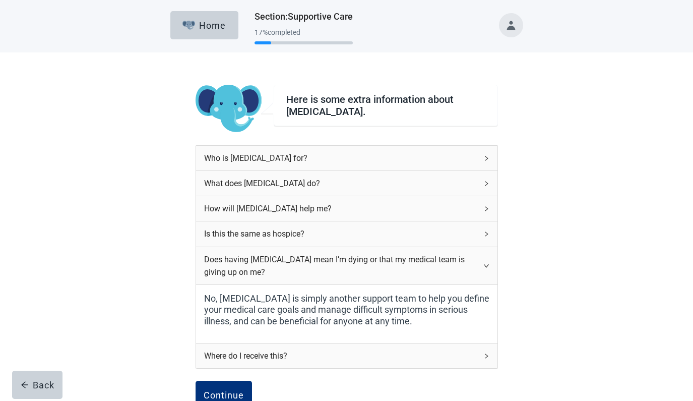
click at [487, 265] on icon "right" at bounding box center [487, 266] width 6 height 6
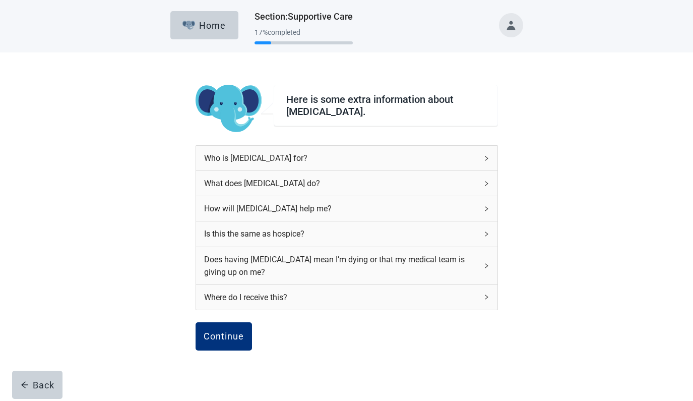
click at [487, 296] on icon "right" at bounding box center [486, 297] width 3 height 5
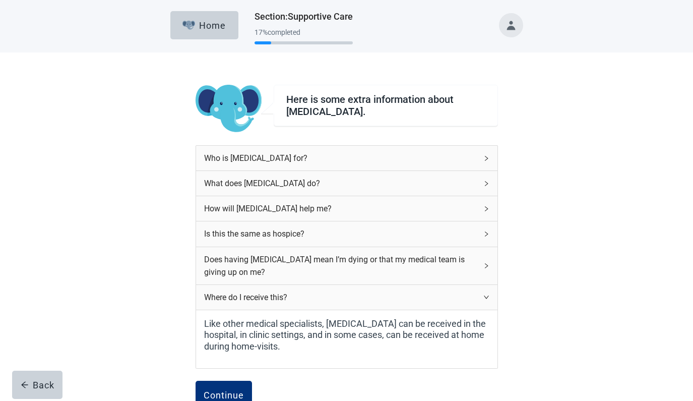
click at [487, 296] on icon "right" at bounding box center [487, 297] width 6 height 6
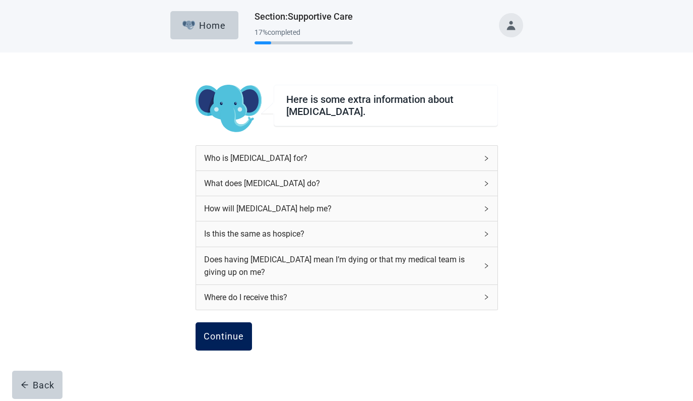
click at [222, 337] on div "Continue" at bounding box center [224, 336] width 40 height 10
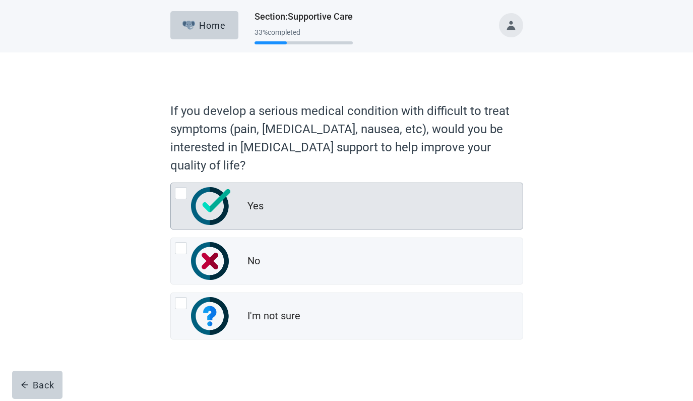
click at [181, 193] on div "Yes, radio button, not checked" at bounding box center [181, 193] width 12 height 12
click at [171, 183] on input "Yes" at bounding box center [170, 183] width 1 height 1
radio input "true"
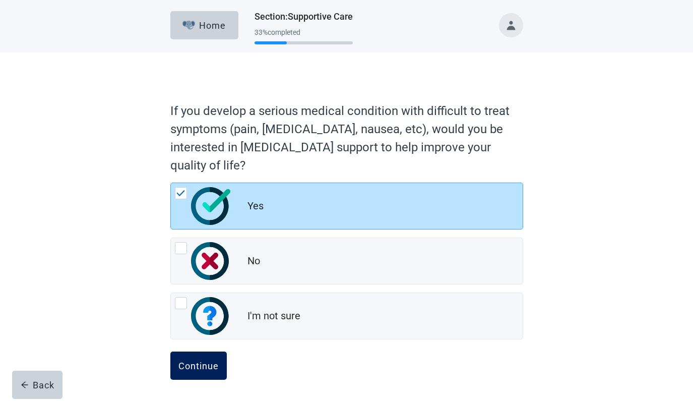
click at [205, 364] on div "Continue" at bounding box center [199, 366] width 40 height 10
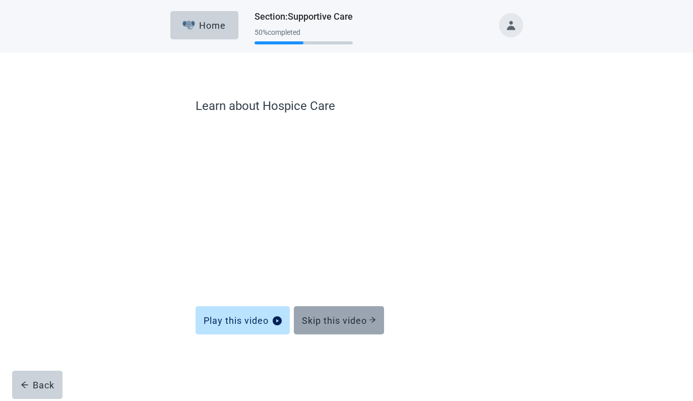
click at [327, 323] on div "Skip this video" at bounding box center [339, 320] width 74 height 10
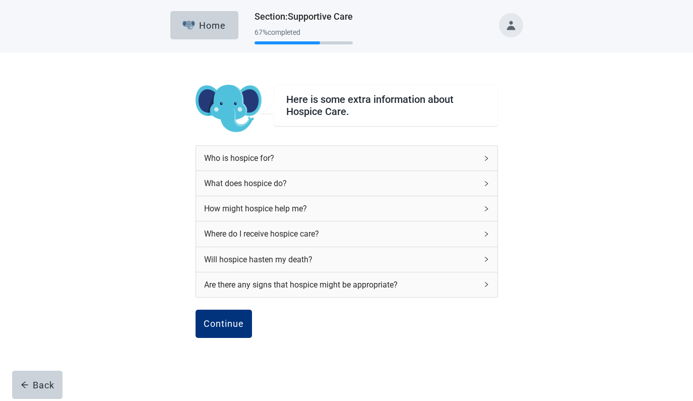
click at [487, 284] on icon "right" at bounding box center [487, 284] width 6 height 6
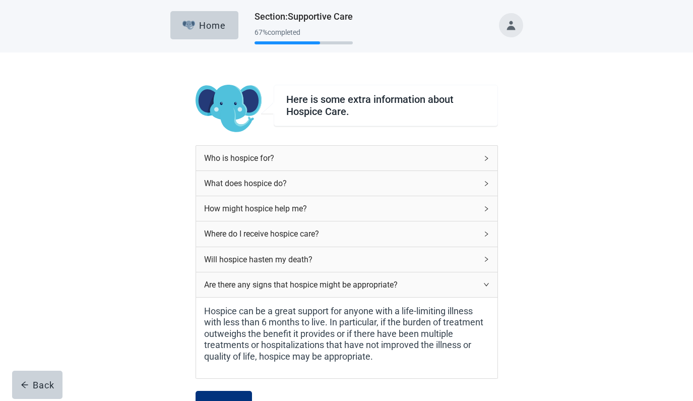
click at [487, 284] on icon "right" at bounding box center [487, 284] width 6 height 6
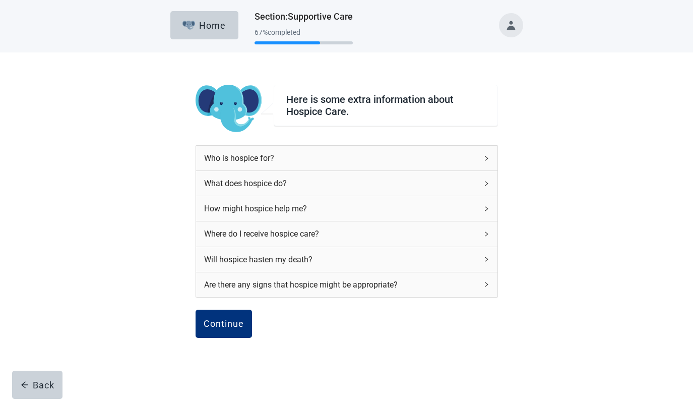
click at [487, 259] on icon "right" at bounding box center [486, 259] width 3 height 5
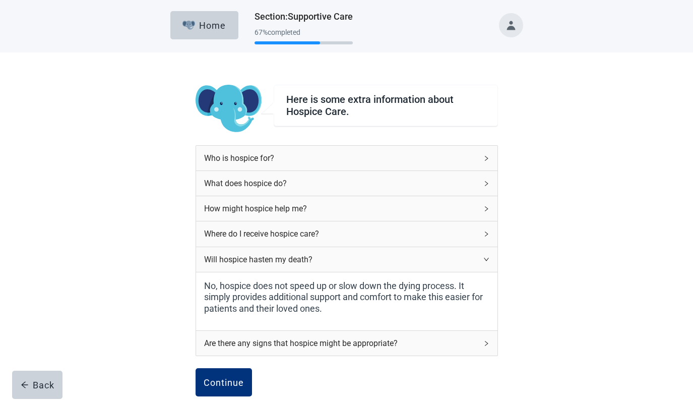
click at [487, 259] on icon "right" at bounding box center [487, 259] width 6 height 6
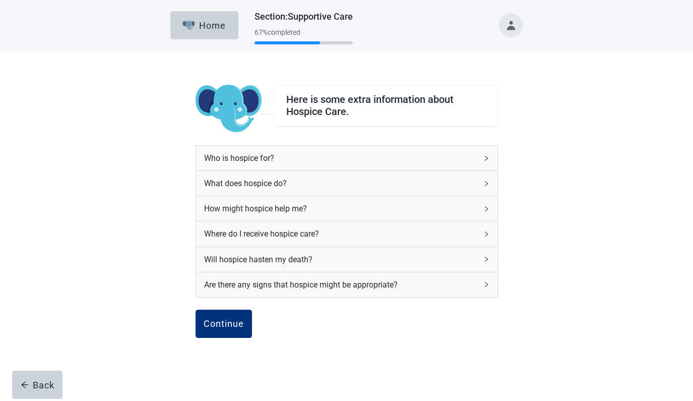
click at [487, 234] on icon "right" at bounding box center [487, 234] width 6 height 6
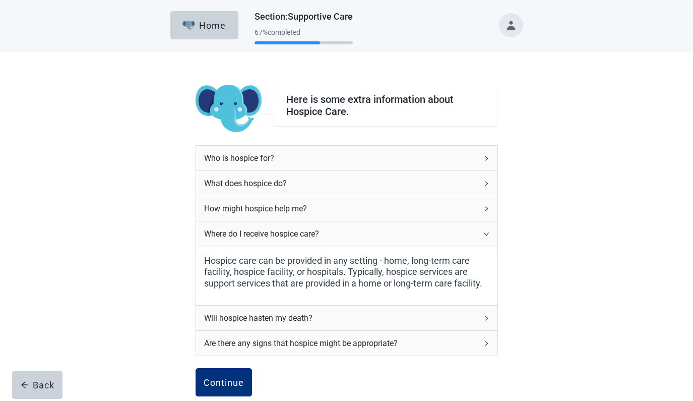
click at [487, 234] on icon "right" at bounding box center [487, 234] width 6 height 6
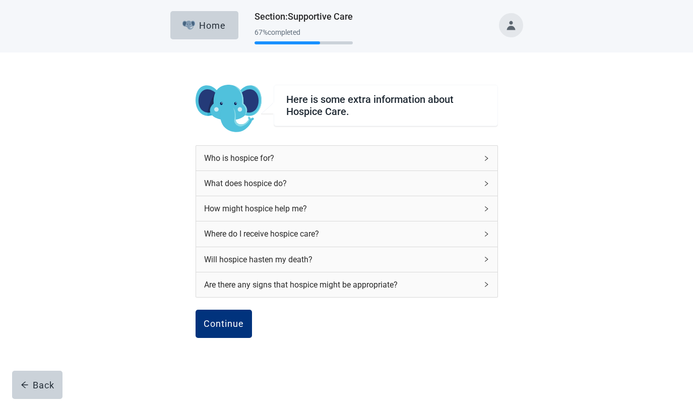
click at [488, 209] on icon "right" at bounding box center [486, 208] width 3 height 5
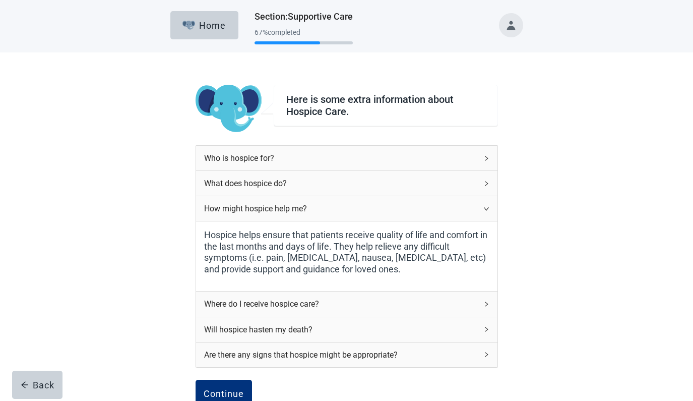
click at [488, 209] on icon "right" at bounding box center [486, 208] width 5 height 3
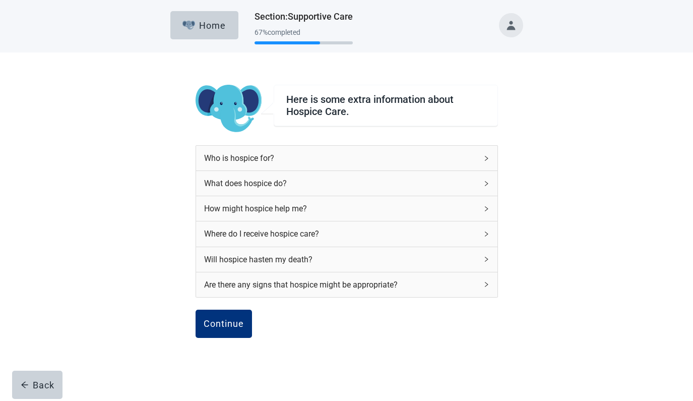
click at [487, 183] on icon "right" at bounding box center [486, 183] width 3 height 5
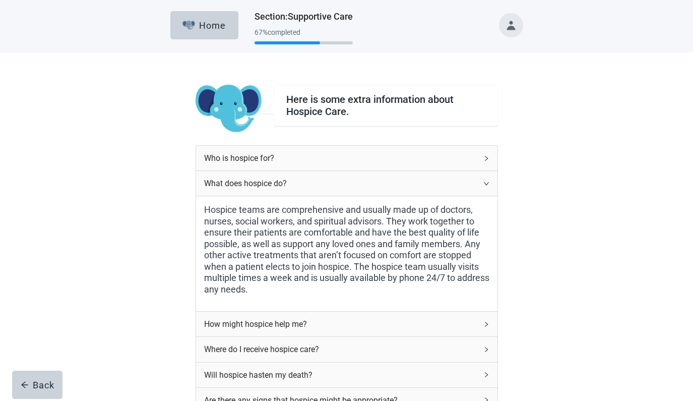
click at [487, 183] on icon "right" at bounding box center [487, 184] width 6 height 6
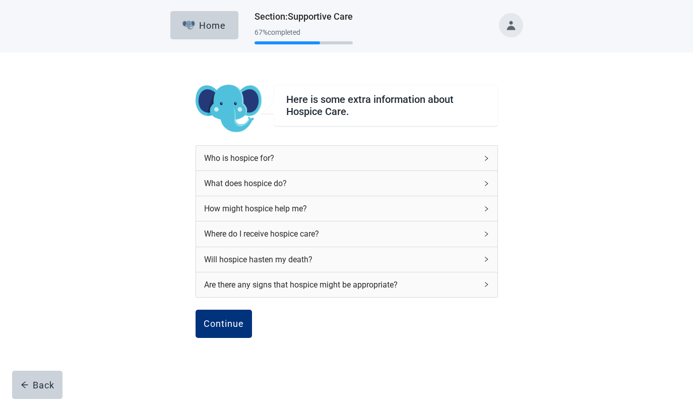
click at [486, 158] on icon "right" at bounding box center [487, 158] width 6 height 6
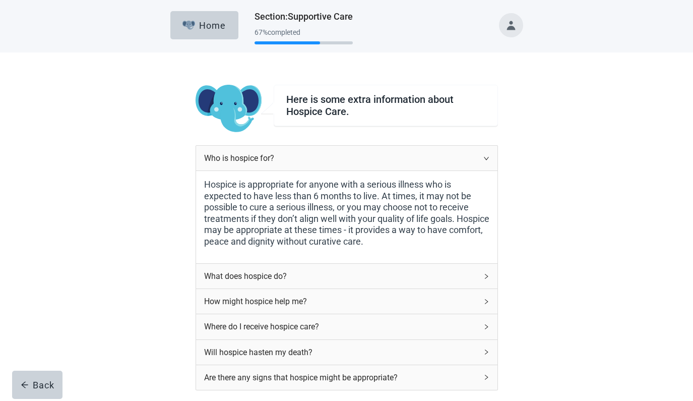
click at [486, 158] on icon "right" at bounding box center [487, 158] width 6 height 6
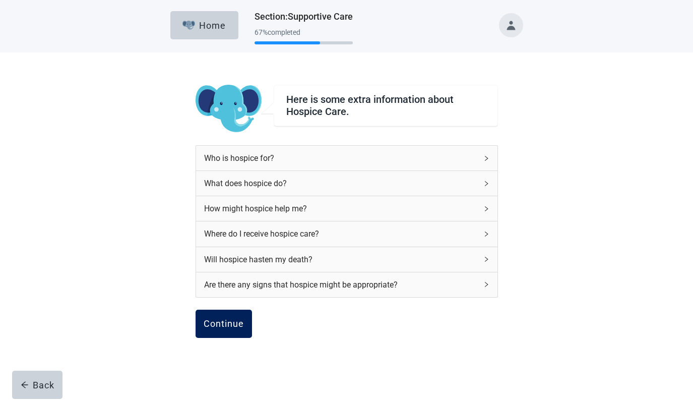
click at [222, 322] on div "Continue" at bounding box center [224, 324] width 40 height 10
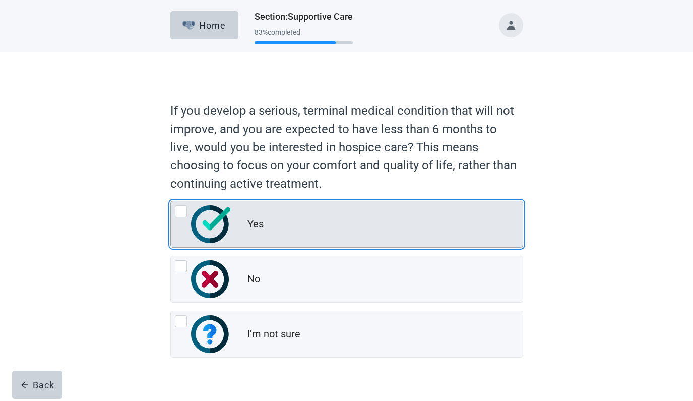
click at [180, 210] on div "Yes, radio button, not checked" at bounding box center [181, 211] width 12 height 12
click at [171, 201] on input "Yes" at bounding box center [170, 201] width 1 height 1
radio input "true"
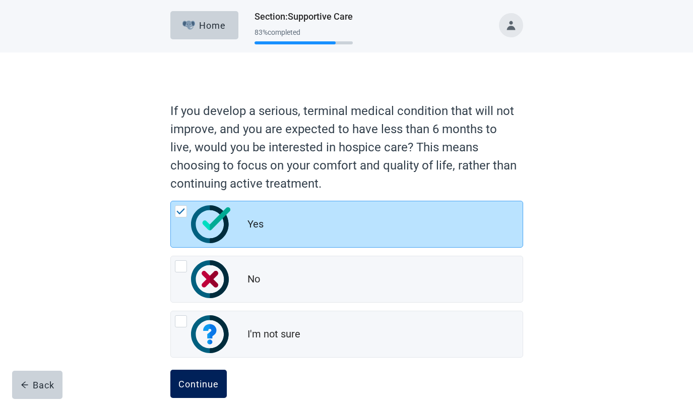
click at [196, 383] on div "Continue" at bounding box center [199, 384] width 40 height 10
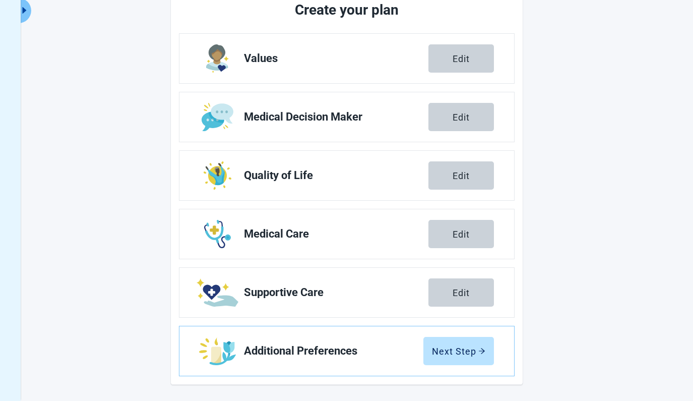
scroll to position [135, 0]
click at [453, 352] on div "Next Step" at bounding box center [458, 351] width 53 height 10
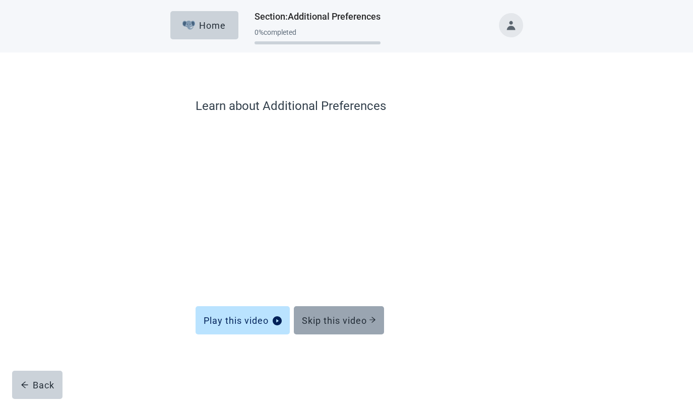
click at [346, 321] on div "Skip this video" at bounding box center [339, 320] width 74 height 10
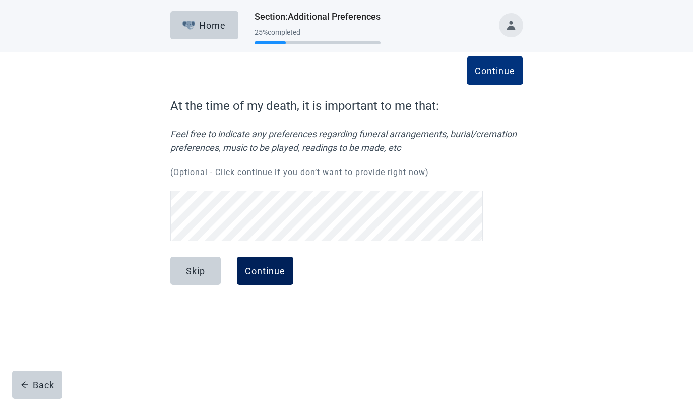
click at [265, 272] on div "Continue" at bounding box center [265, 271] width 40 height 10
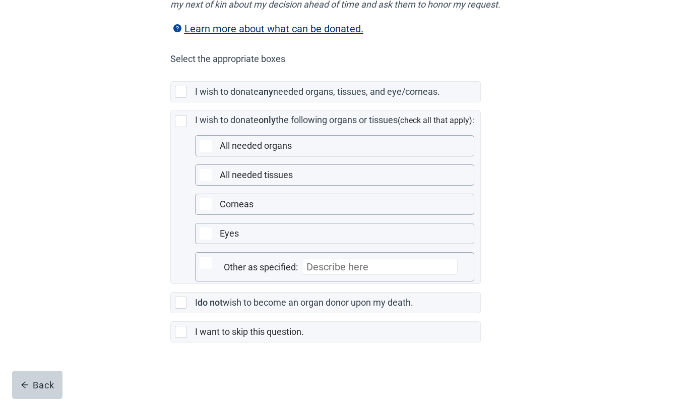
scroll to position [209, 0]
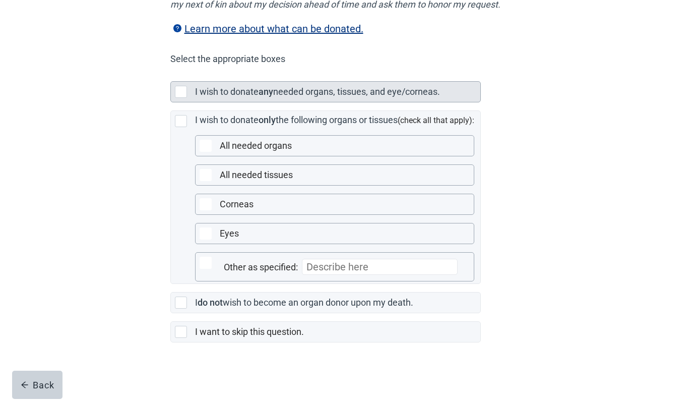
click at [181, 98] on div "Main content" at bounding box center [181, 92] width 12 height 12
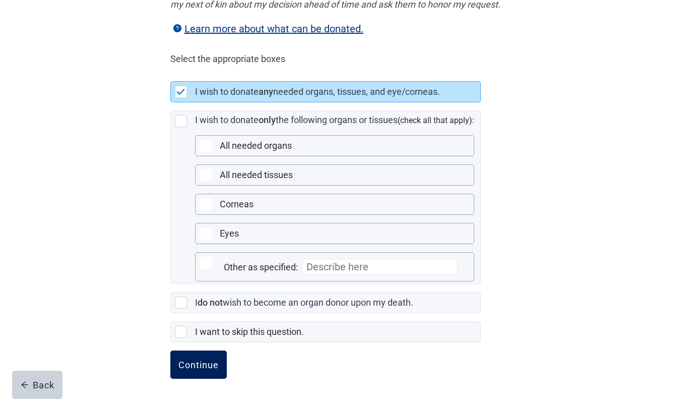
click at [195, 370] on div "Continue" at bounding box center [199, 365] width 40 height 10
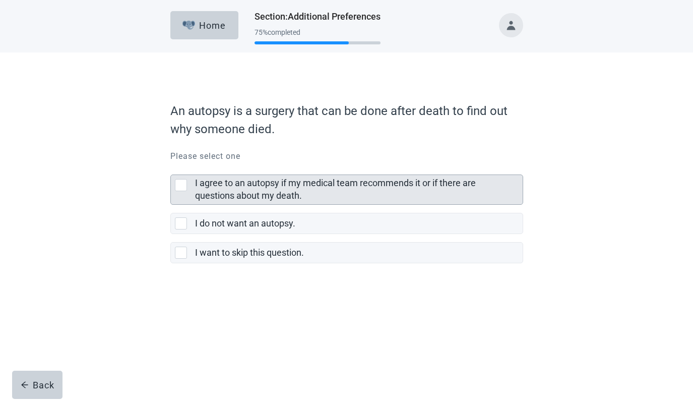
click at [181, 184] on div "I agree to an autopsy if my medical team recommends it or if there are question…" at bounding box center [181, 185] width 12 height 12
click at [171, 167] on input "I agree to an autopsy if my medical team recommends it or if there are question…" at bounding box center [170, 166] width 1 height 1
checkbox input "true"
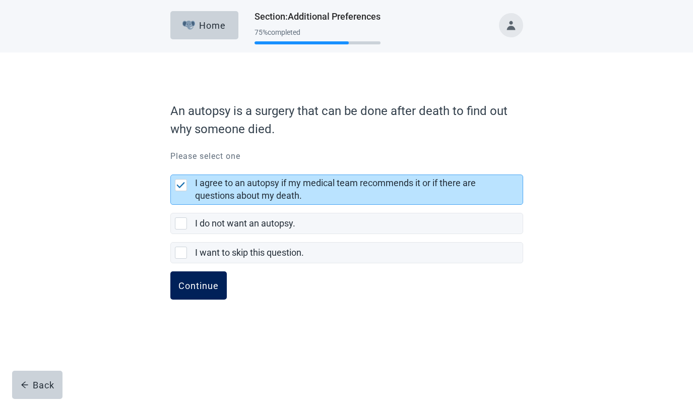
click at [196, 288] on div "Continue" at bounding box center [199, 285] width 40 height 10
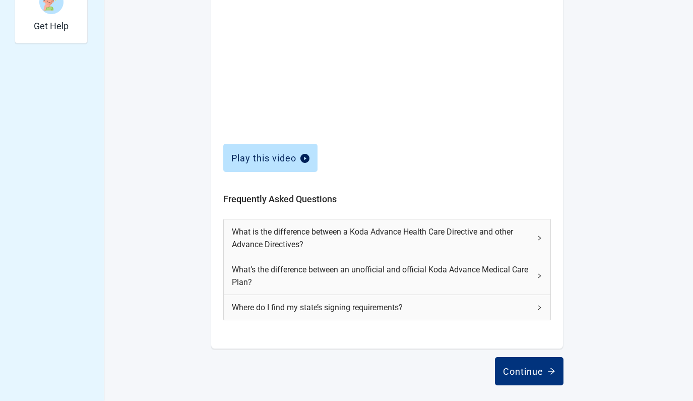
scroll to position [381, 0]
click at [540, 237] on icon "right" at bounding box center [540, 239] width 6 height 6
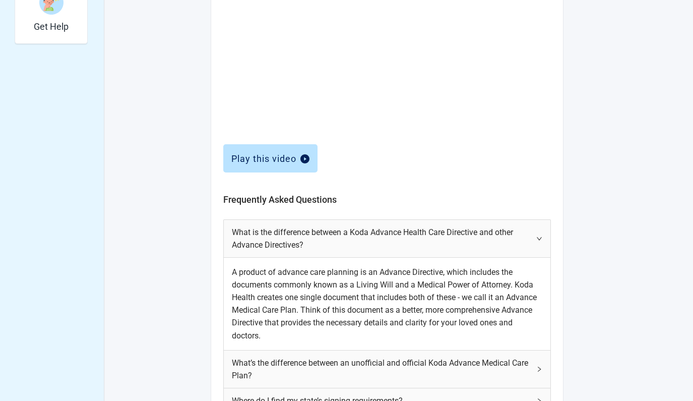
click at [540, 237] on icon "right" at bounding box center [540, 239] width 6 height 6
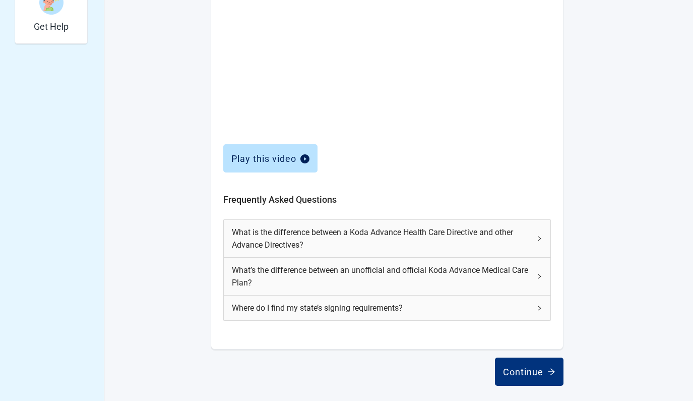
click at [541, 275] on icon "right" at bounding box center [539, 276] width 3 height 5
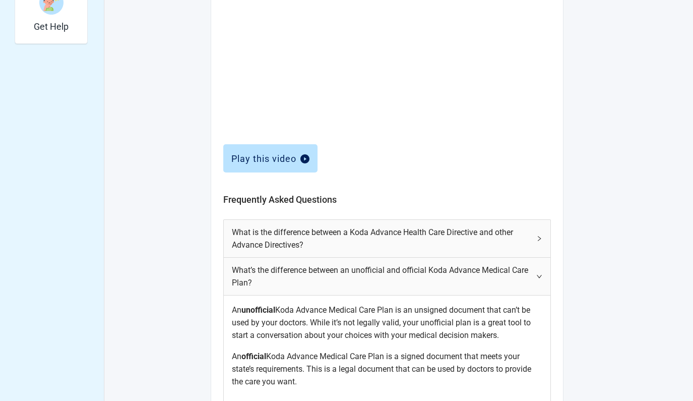
click at [541, 275] on icon "right" at bounding box center [539, 276] width 5 height 3
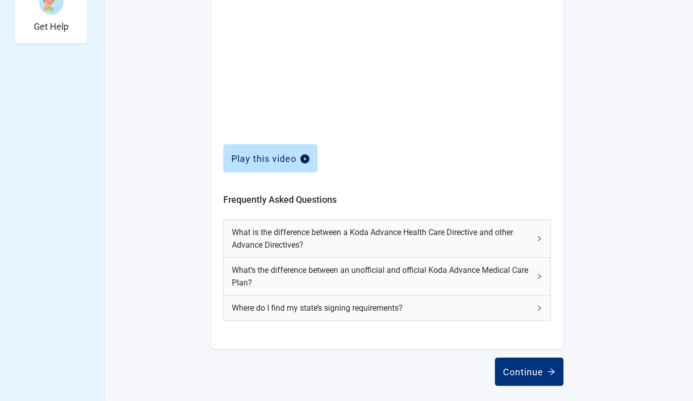
click at [541, 275] on icon "right" at bounding box center [539, 276] width 3 height 5
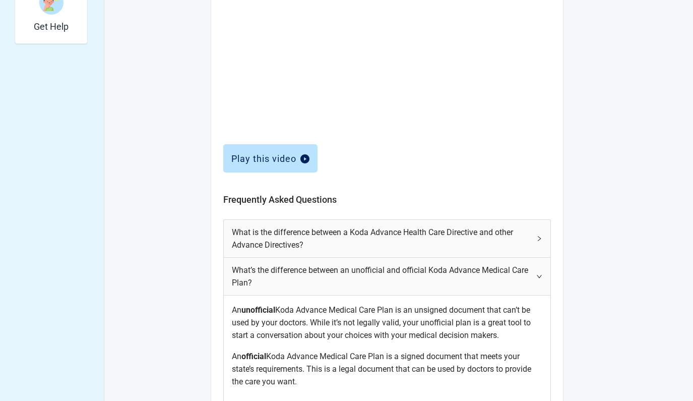
click at [541, 275] on icon "right" at bounding box center [539, 276] width 5 height 3
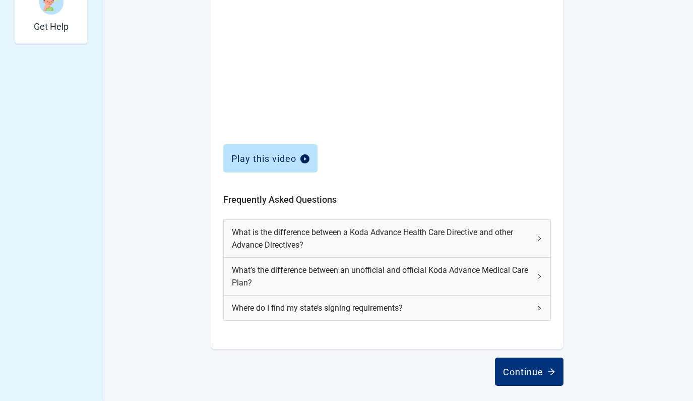
click at [541, 306] on icon "right" at bounding box center [540, 308] width 6 height 6
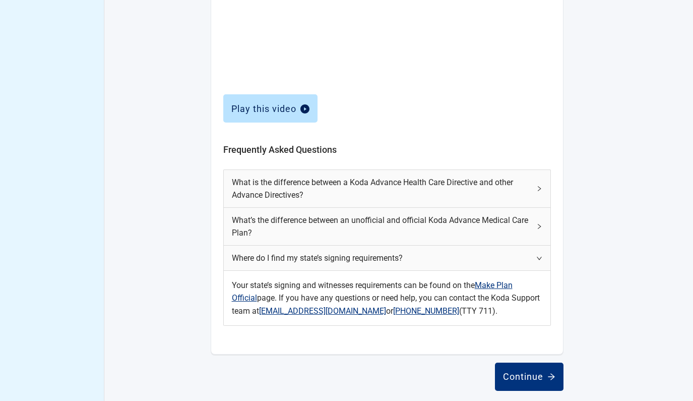
scroll to position [432, 0]
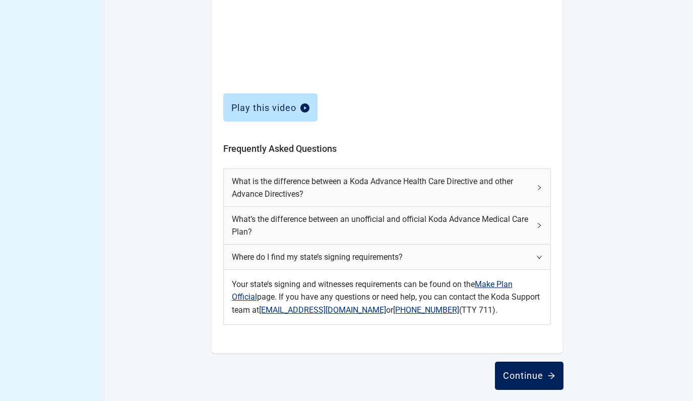
click at [522, 373] on div "Continue" at bounding box center [529, 376] width 52 height 10
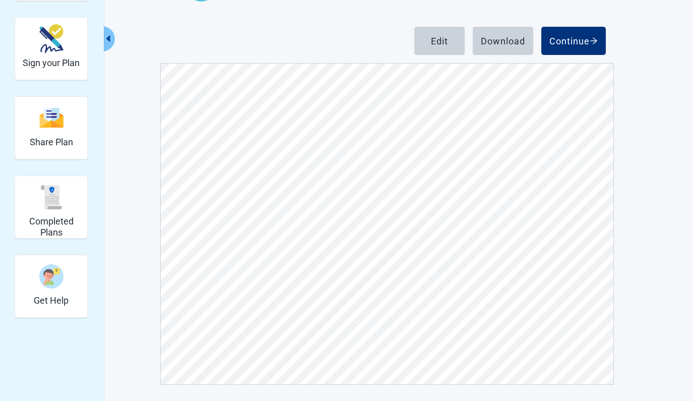
scroll to position [107, 0]
click at [578, 40] on div "Continue" at bounding box center [574, 41] width 48 height 10
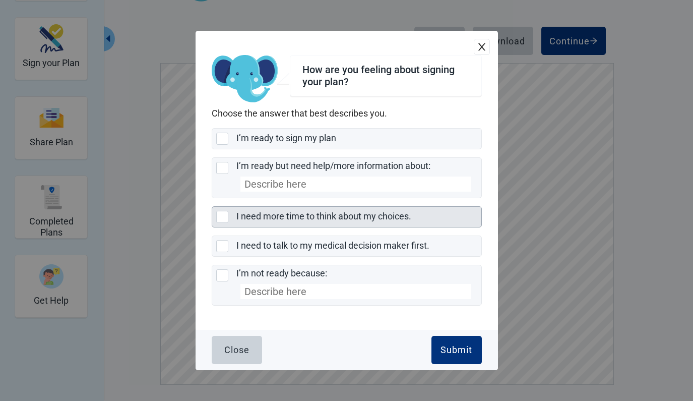
click at [223, 217] on div "I need more time to think about my choices., checkbox, not selected" at bounding box center [222, 217] width 12 height 12
click at [212, 207] on input "I need more time to think about my choices." at bounding box center [212, 206] width 1 height 1
checkbox input "true"
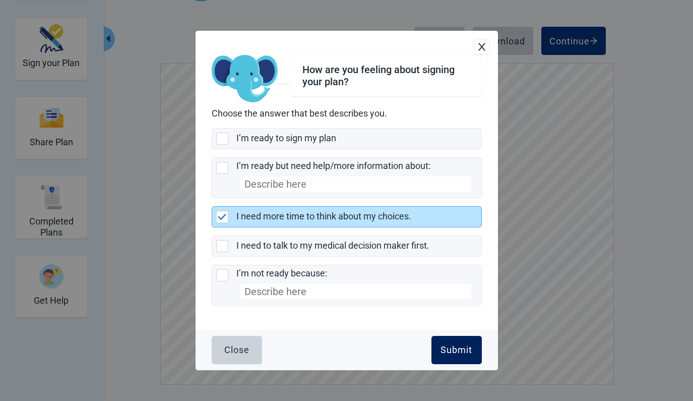
click at [460, 350] on div "Submit" at bounding box center [457, 350] width 32 height 10
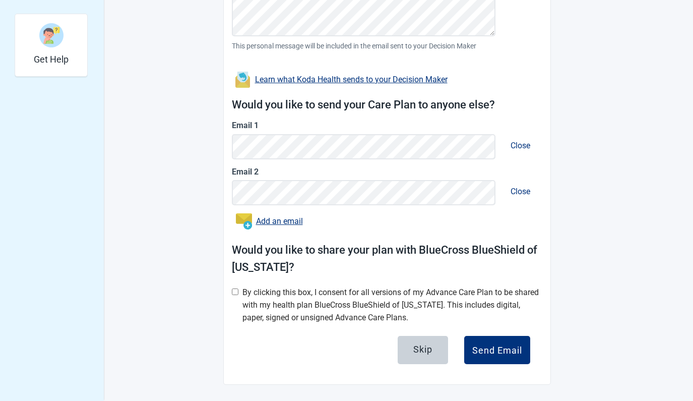
scroll to position [347, 0]
click at [424, 350] on div "Skip" at bounding box center [423, 350] width 19 height 10
